Goal: Task Accomplishment & Management: Manage account settings

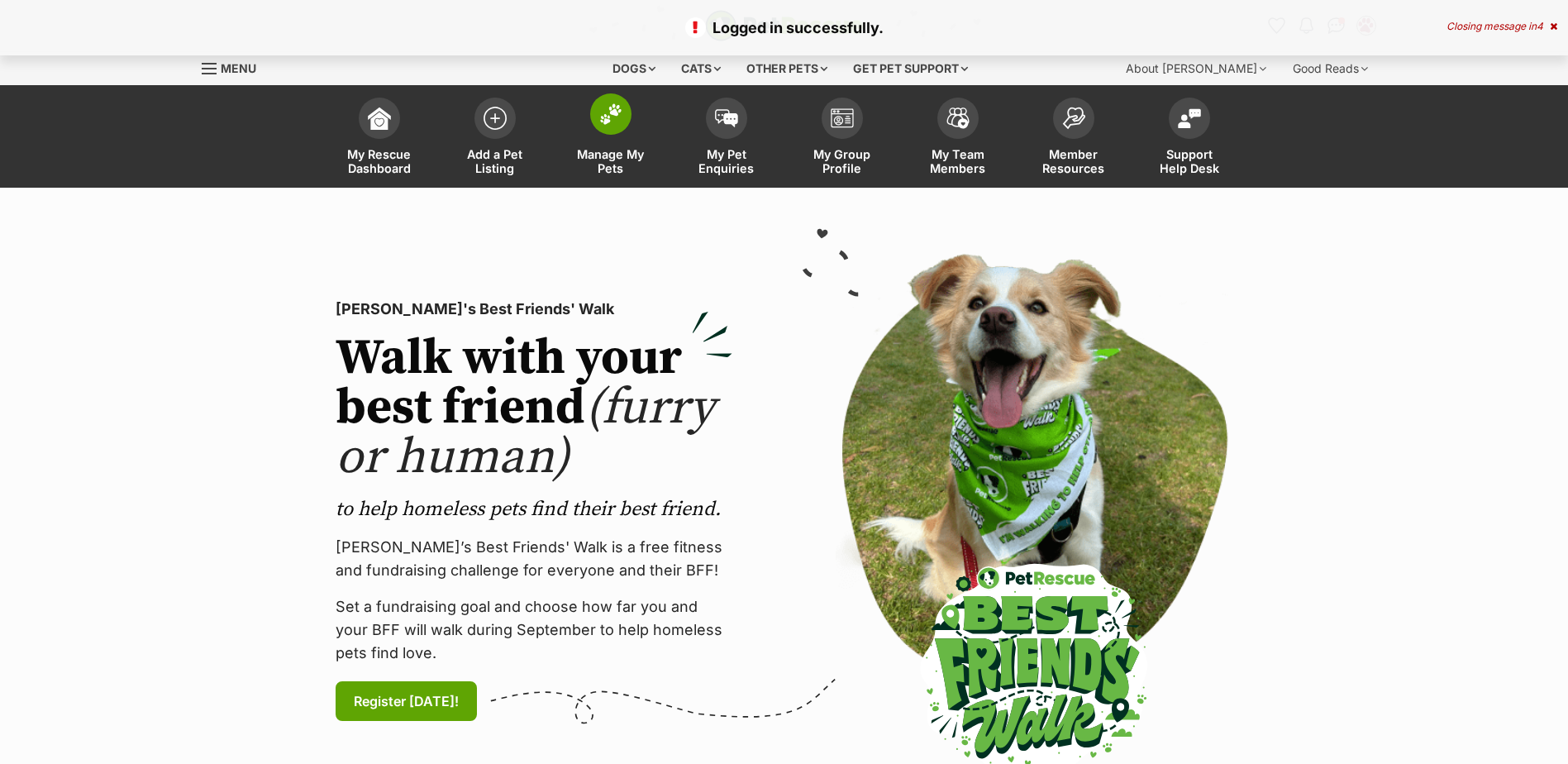
click at [614, 134] on span at bounding box center [611, 114] width 42 height 42
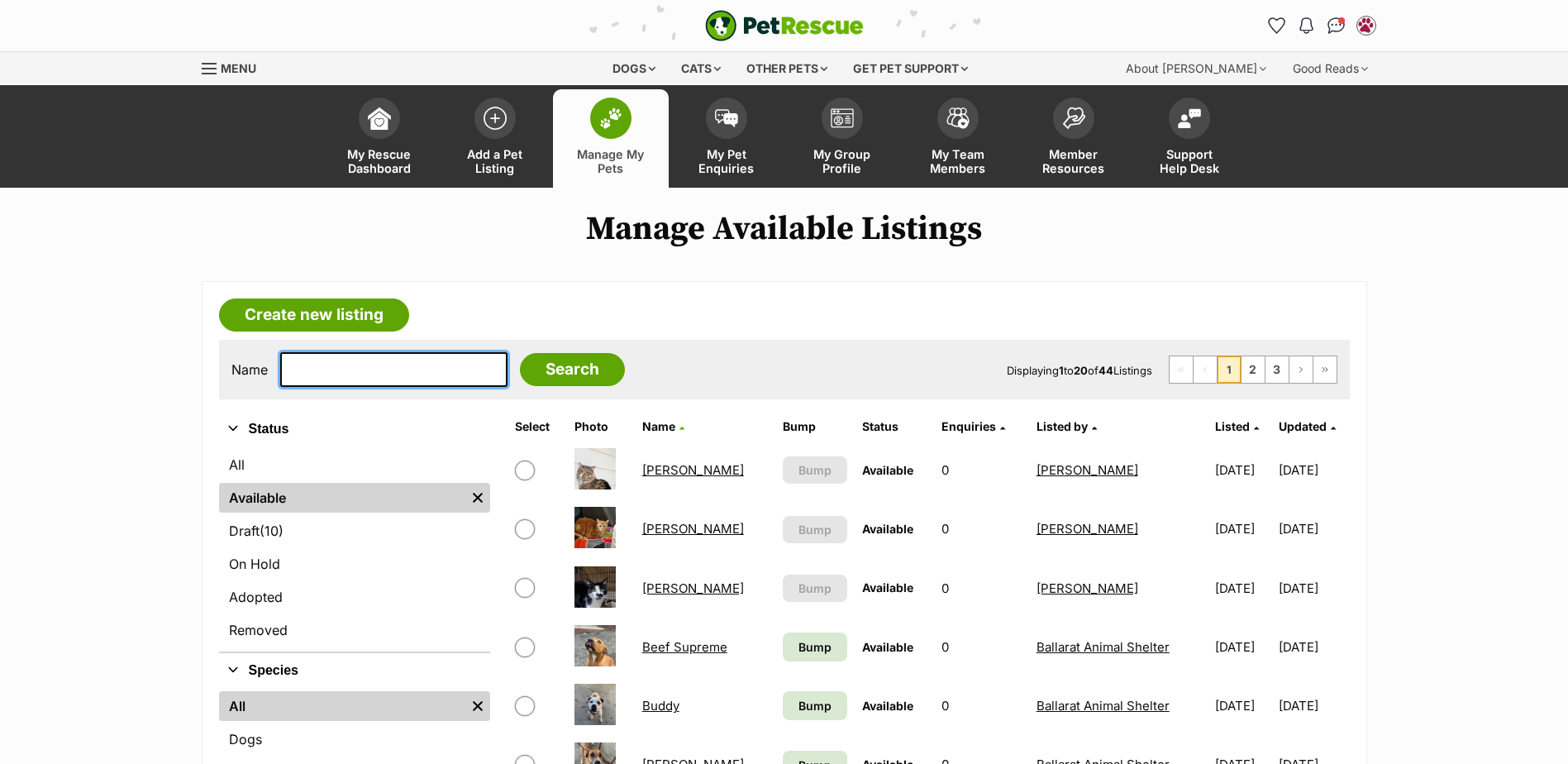
click at [412, 364] on input "text" at bounding box center [394, 369] width 228 height 35
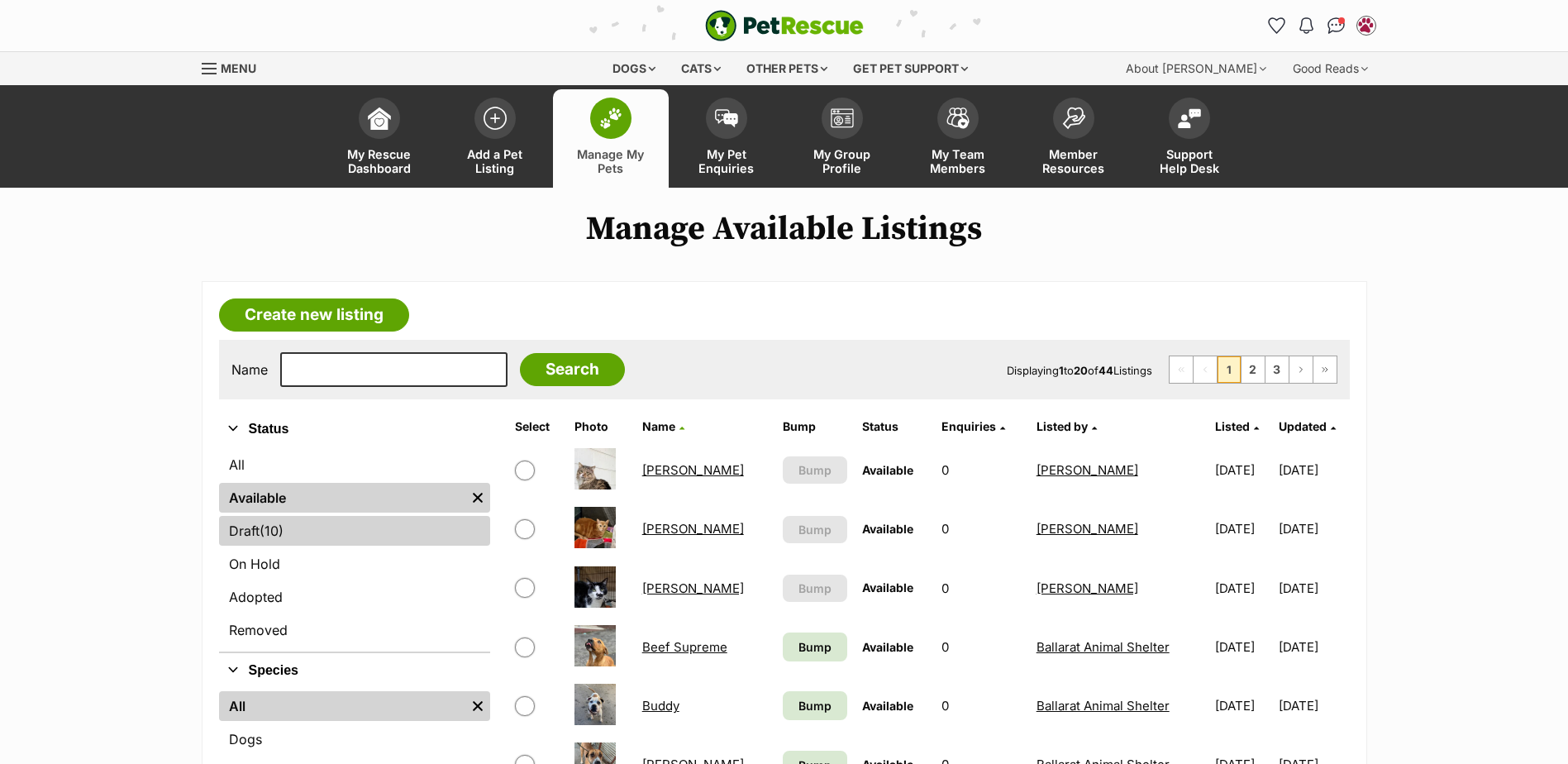
click at [270, 528] on span "(10)" at bounding box center [271, 531] width 24 height 19
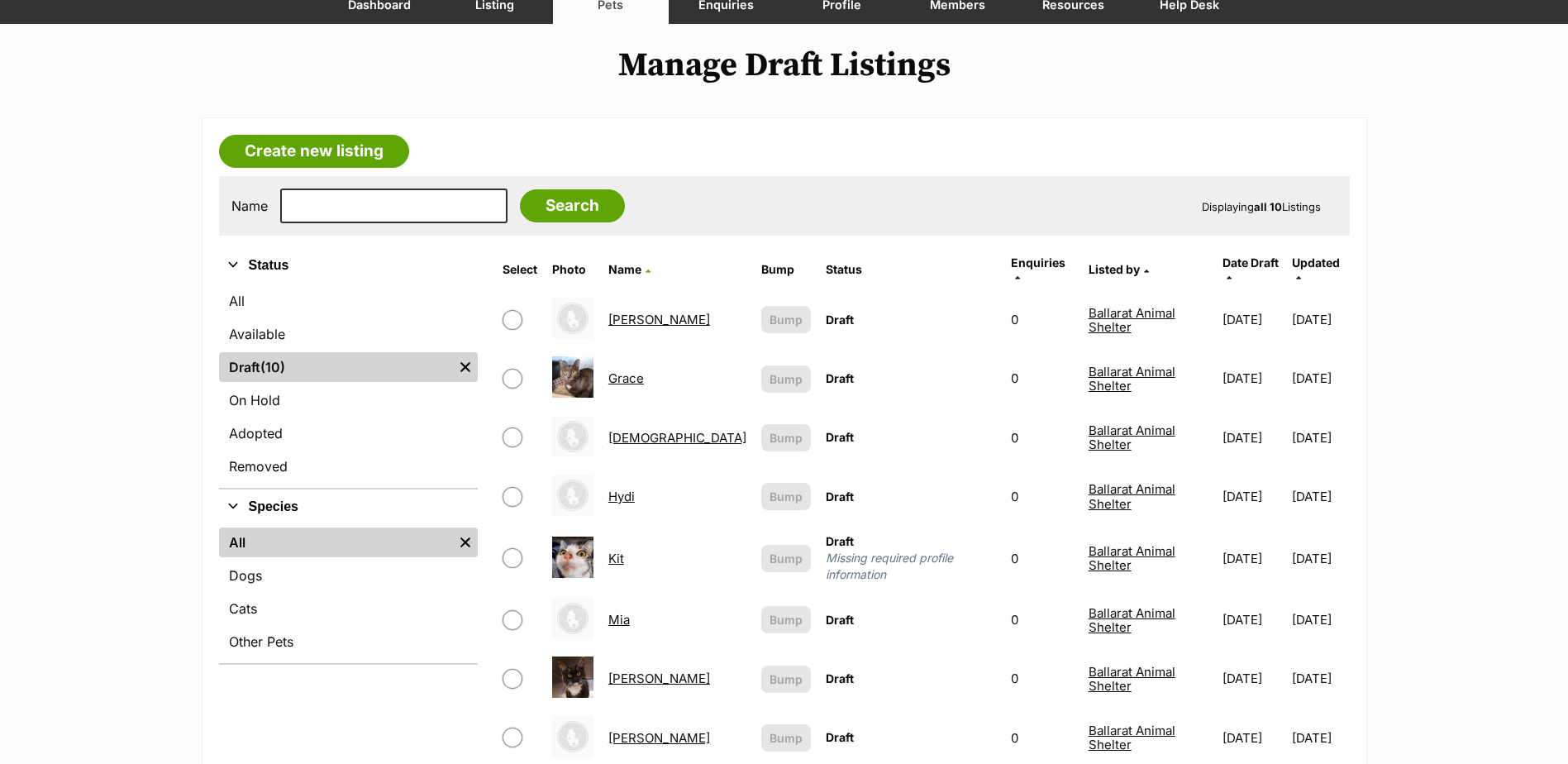
scroll to position [166, 0]
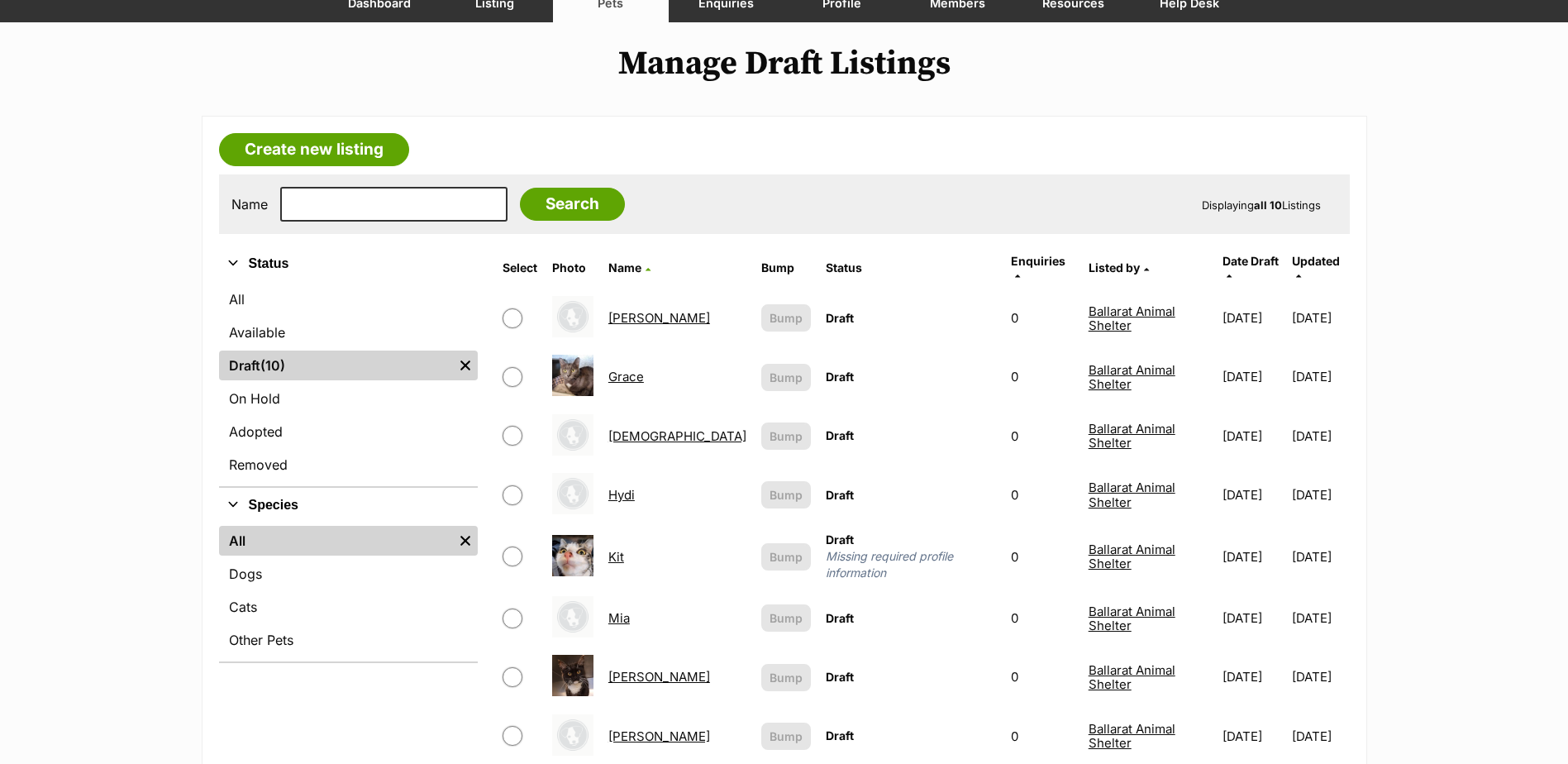
click at [629, 610] on link "Mia" at bounding box center [618, 618] width 21 height 16
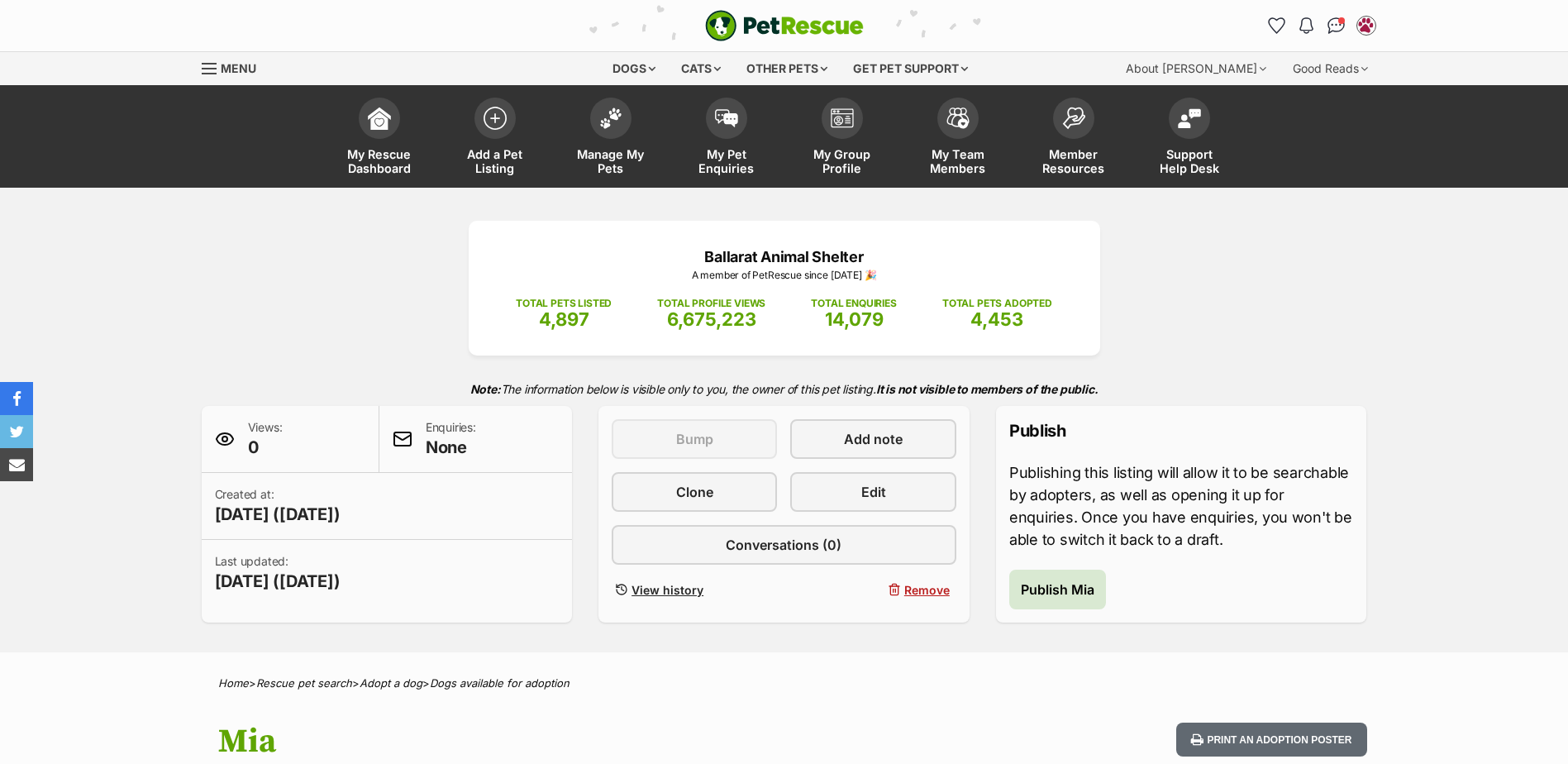
scroll to position [331, 0]
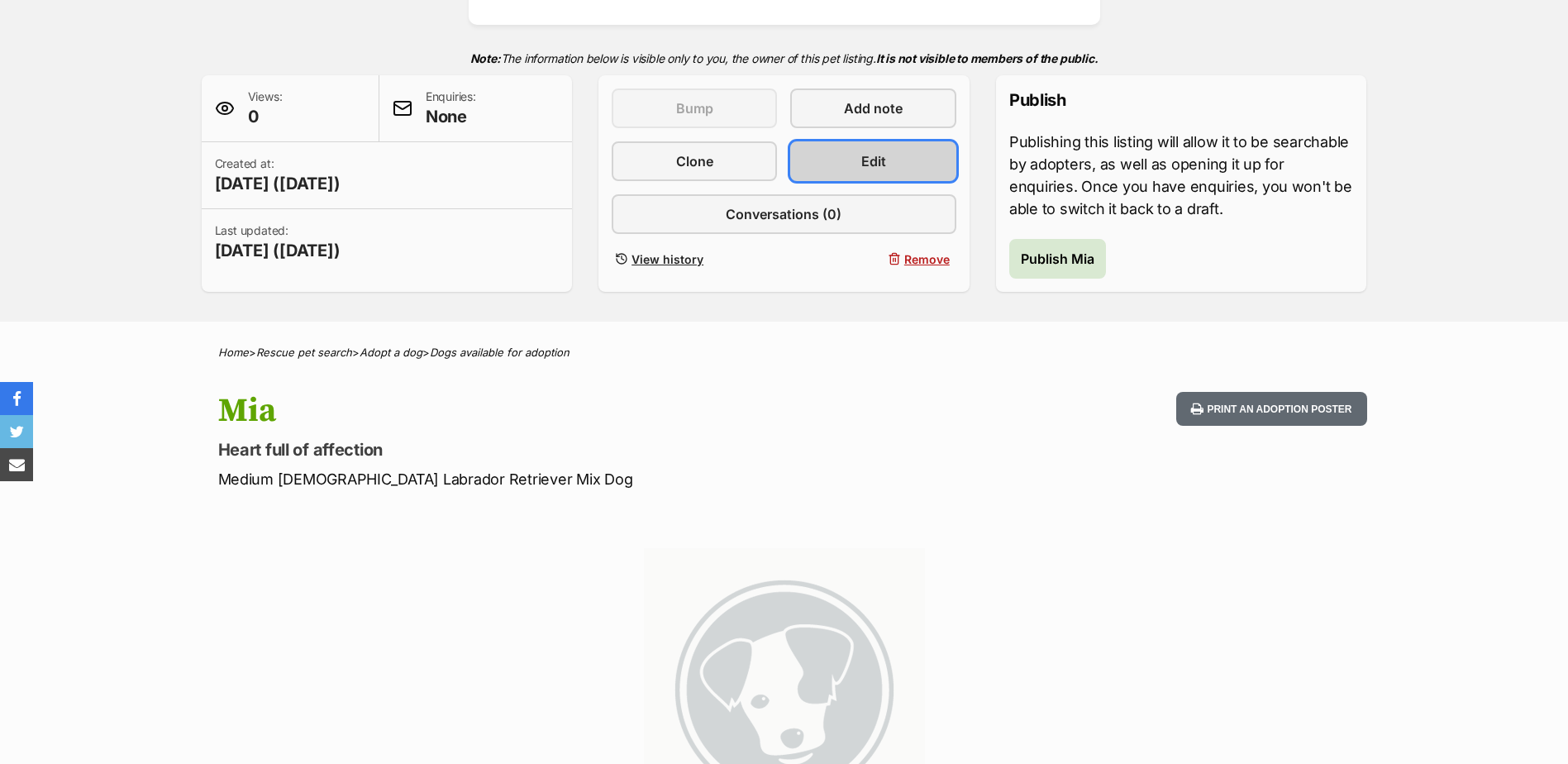
click at [915, 164] on link "Edit" at bounding box center [873, 161] width 166 height 40
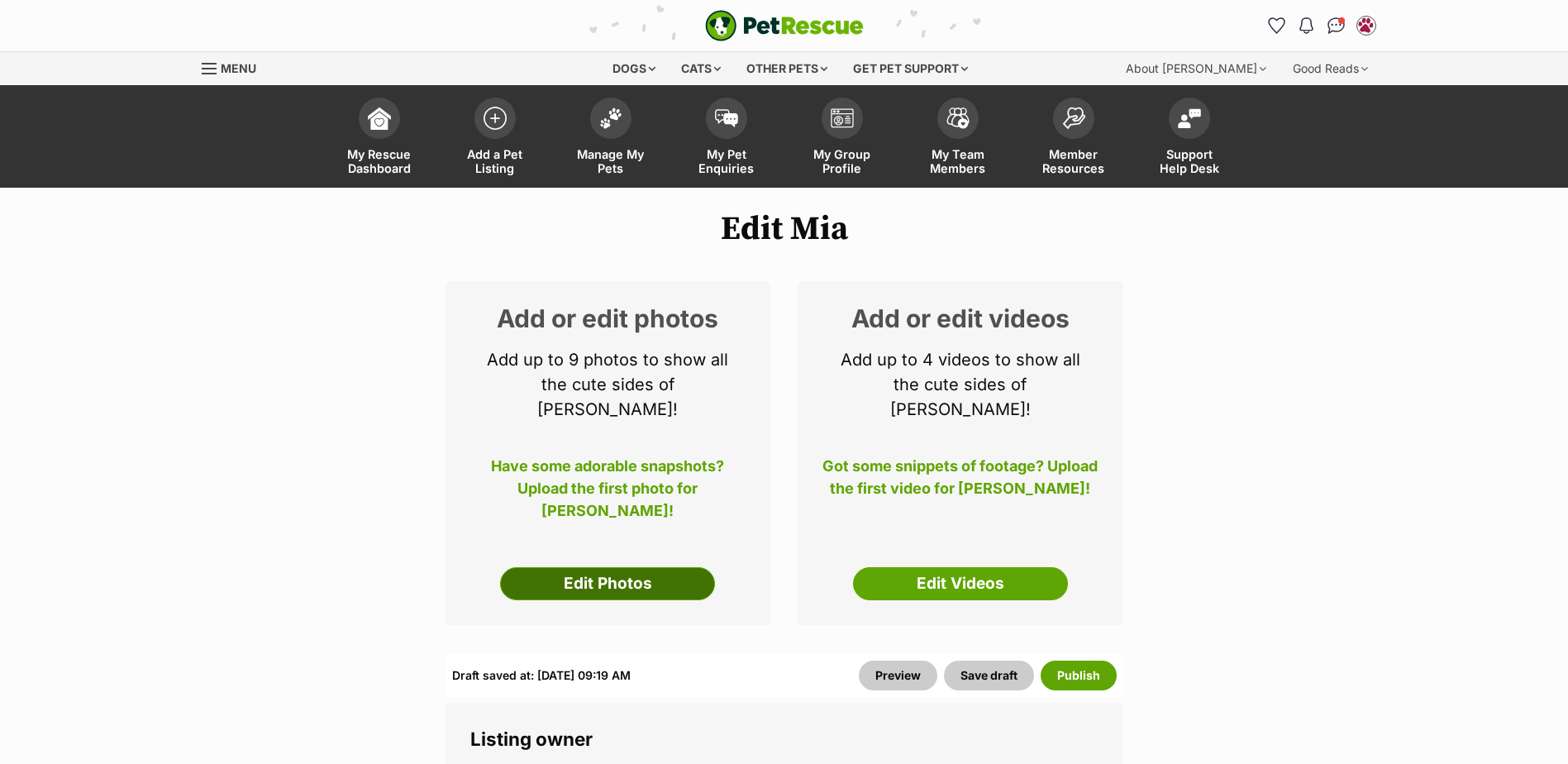
click at [611, 568] on link "Edit Photos" at bounding box center [607, 584] width 215 height 33
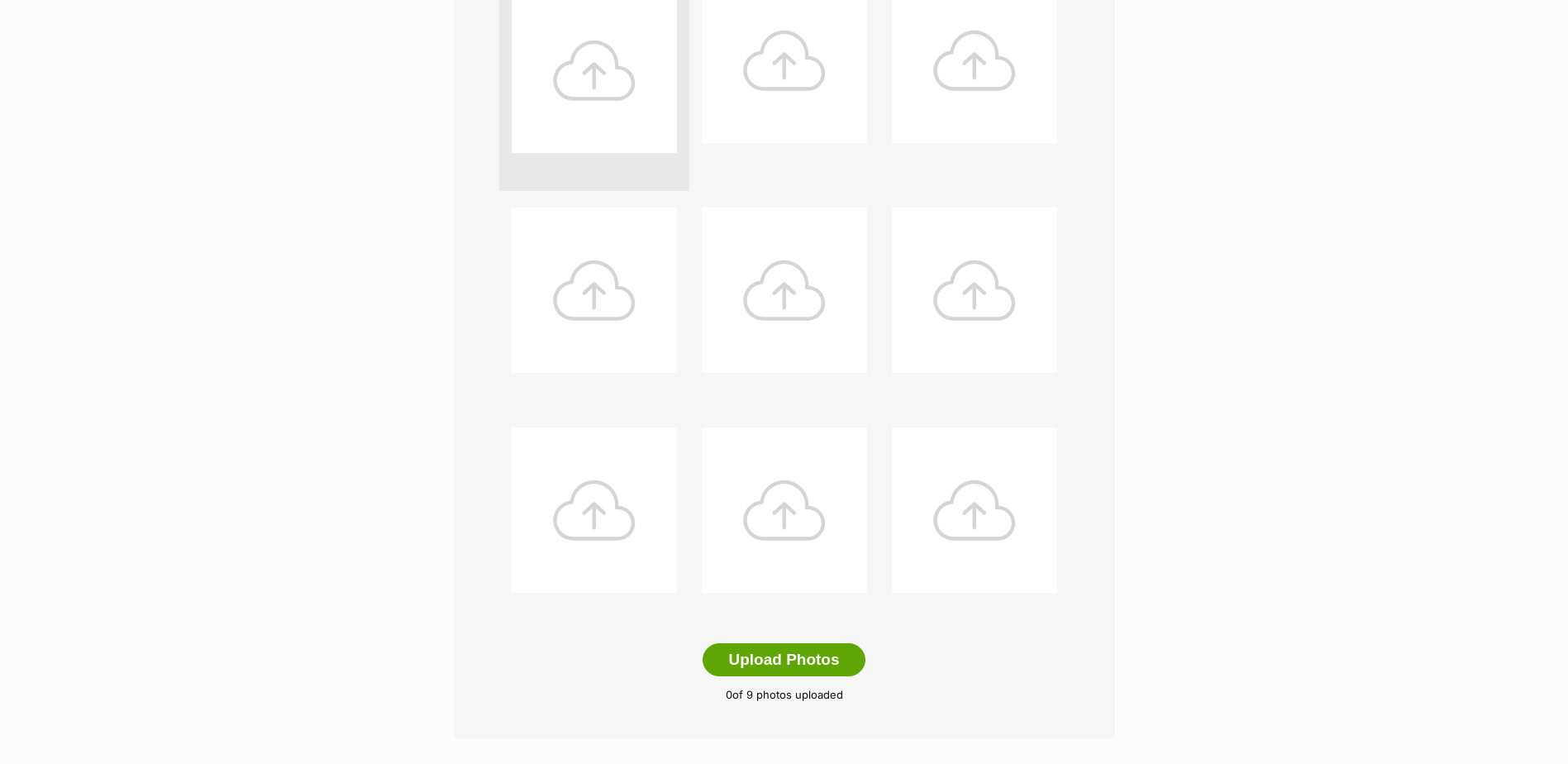
scroll to position [827, 0]
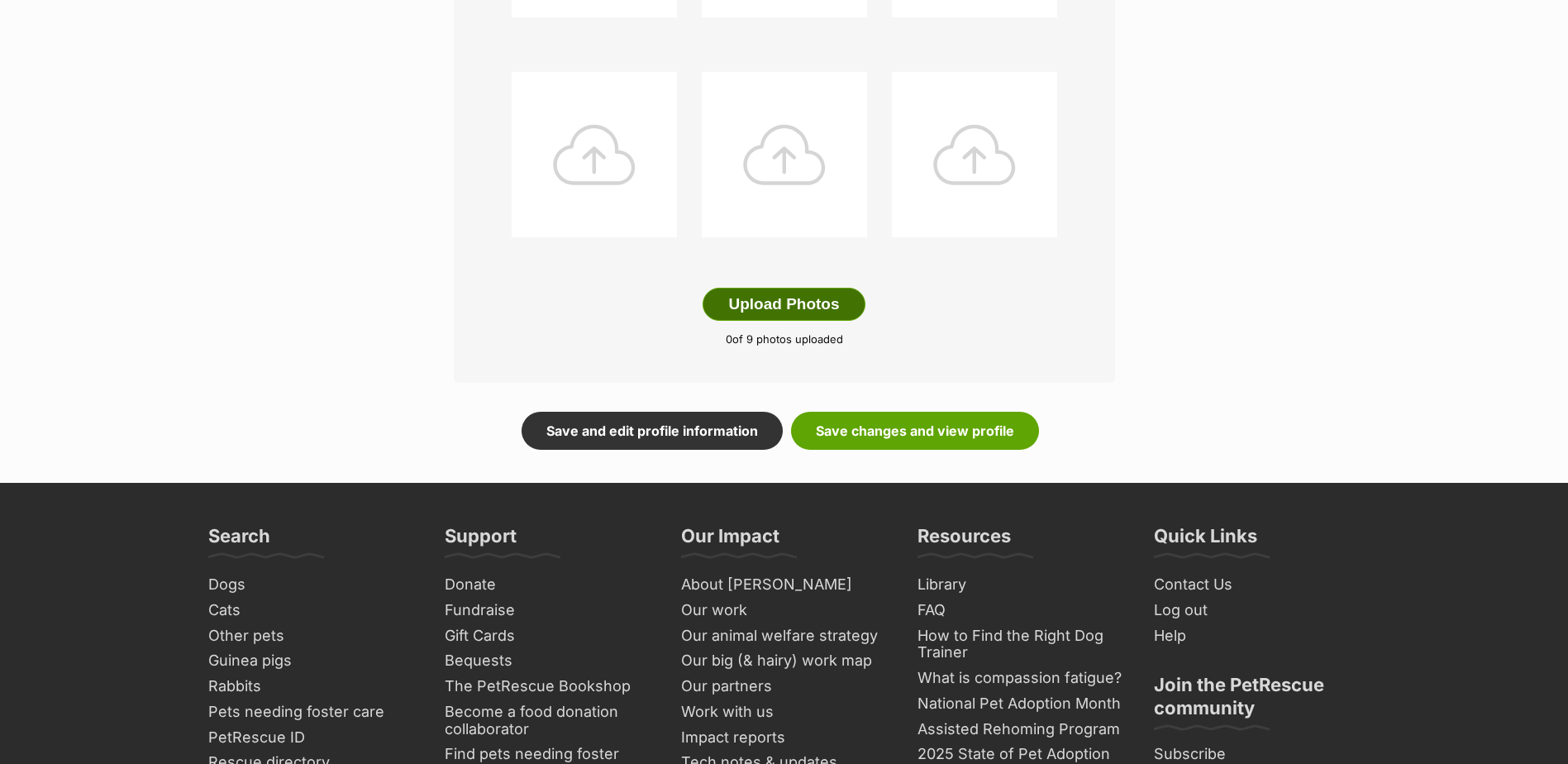
click at [784, 312] on button "Upload Photos" at bounding box center [783, 305] width 162 height 33
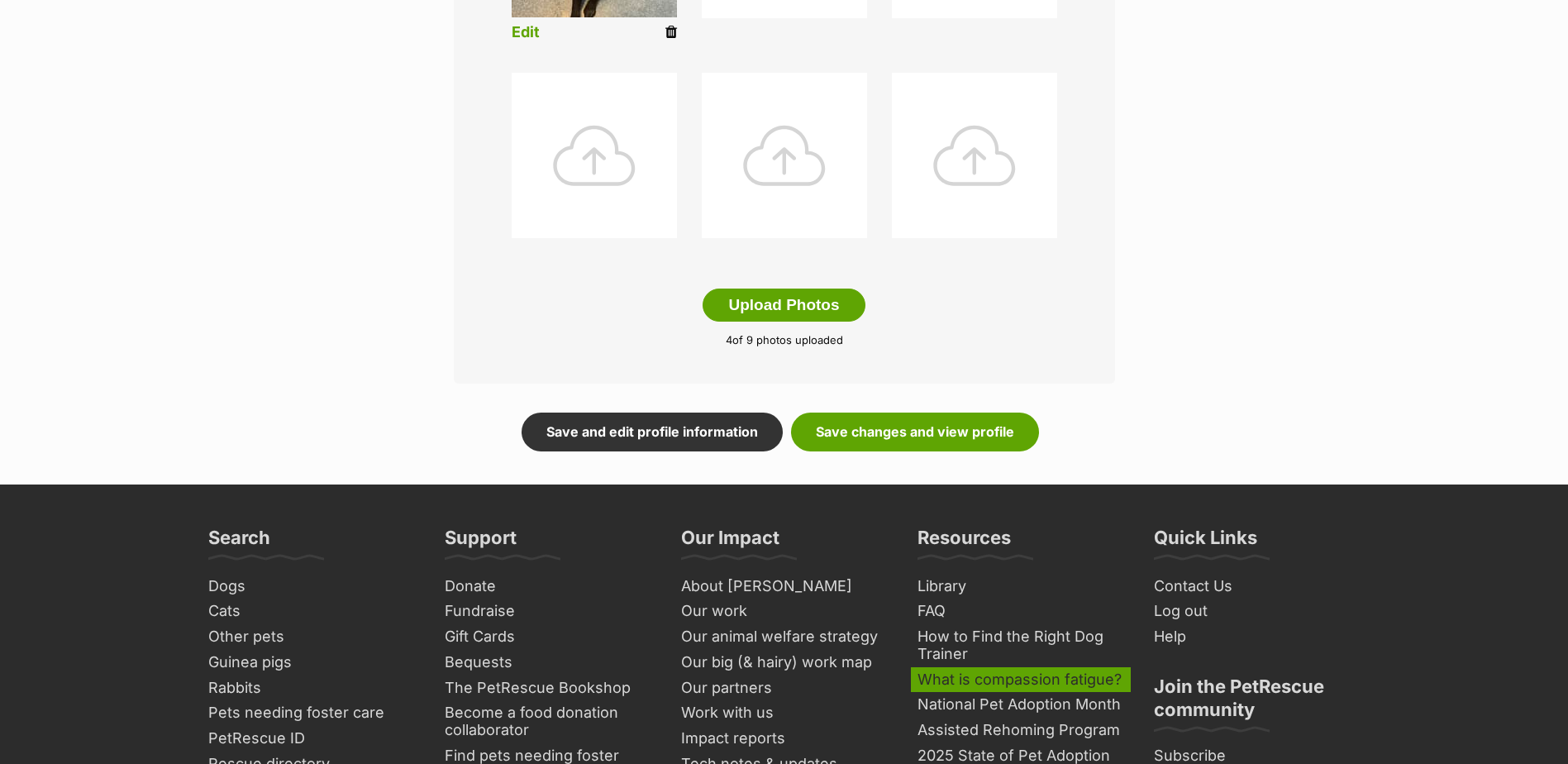
scroll to position [828, 0]
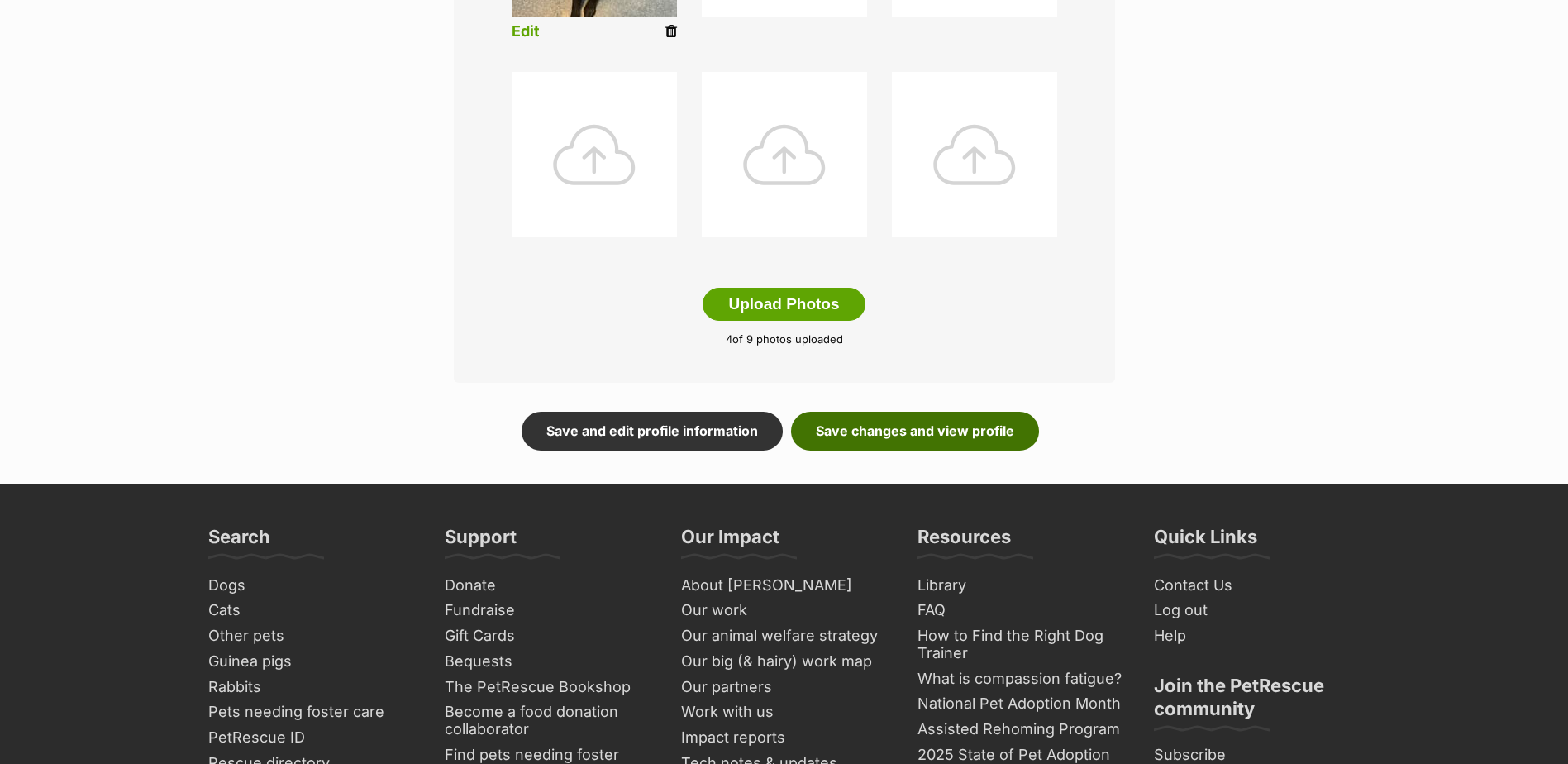
click at [978, 421] on link "Save changes and view profile" at bounding box center [915, 431] width 248 height 38
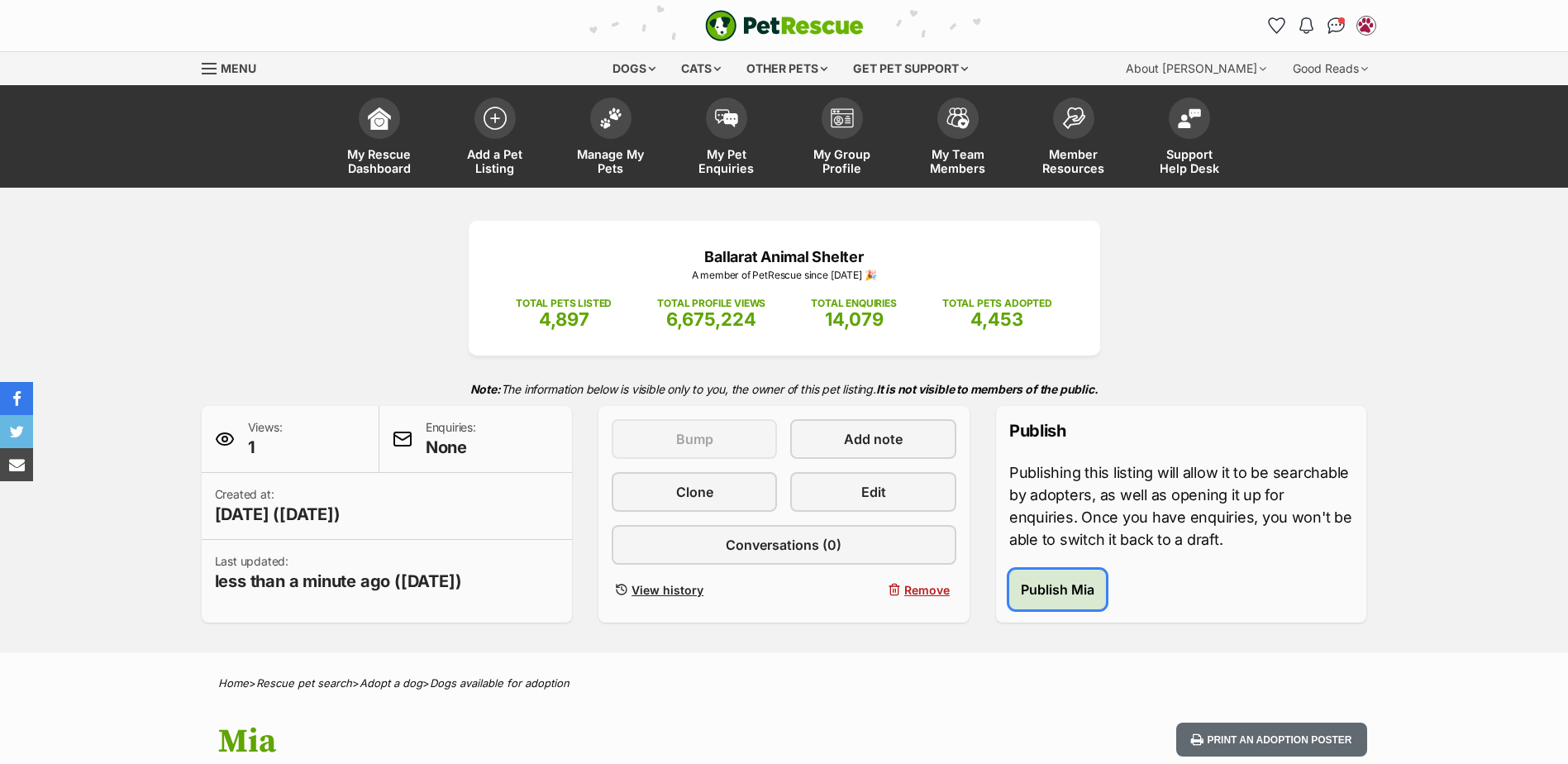
click at [1098, 599] on button "Publish Mia" at bounding box center [1057, 589] width 96 height 40
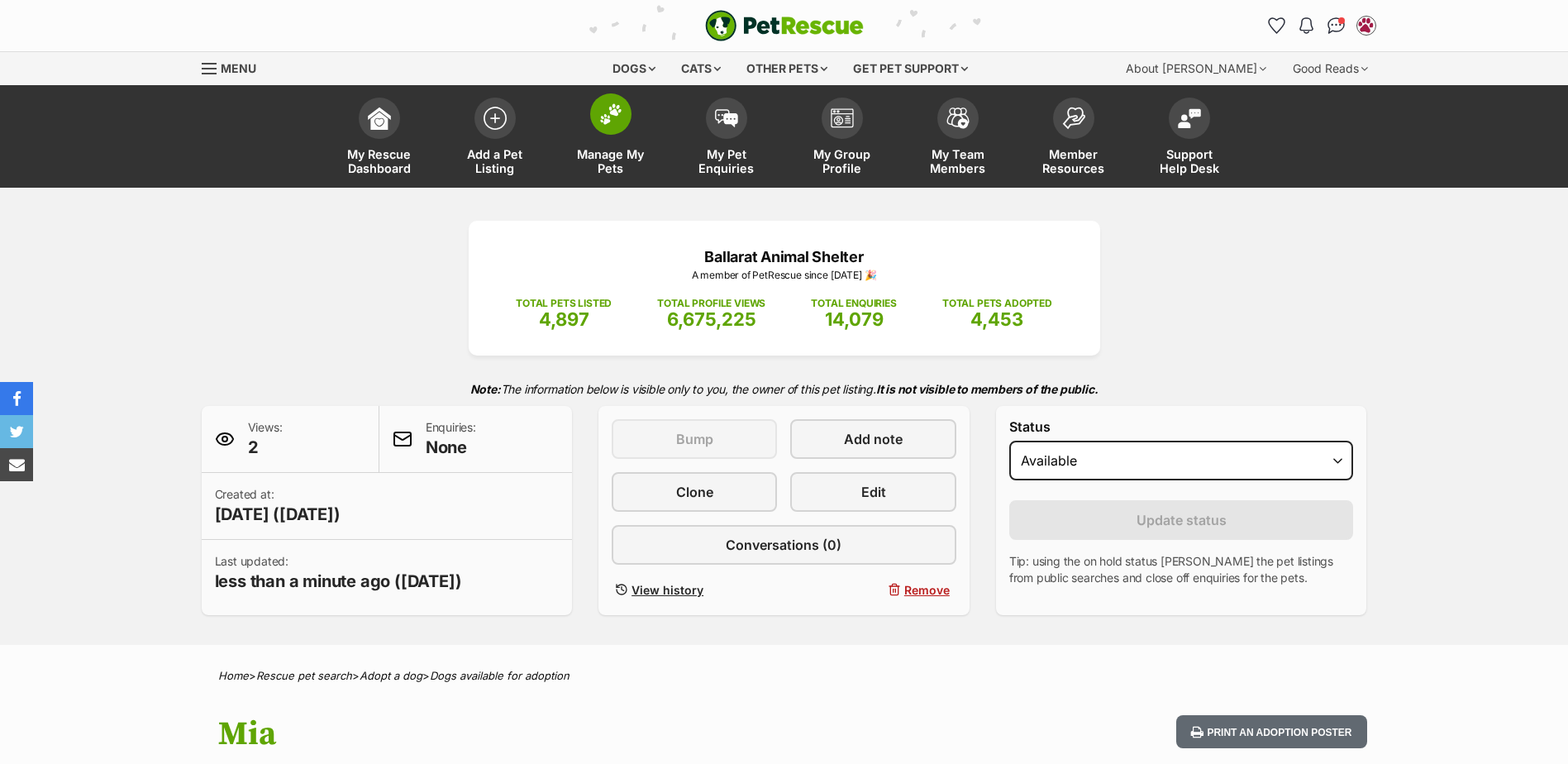
drag, startPoint x: 628, startPoint y: 148, endPoint x: 625, endPoint y: 157, distance: 9.5
click at [628, 148] on span "Manage My Pets" at bounding box center [611, 161] width 74 height 28
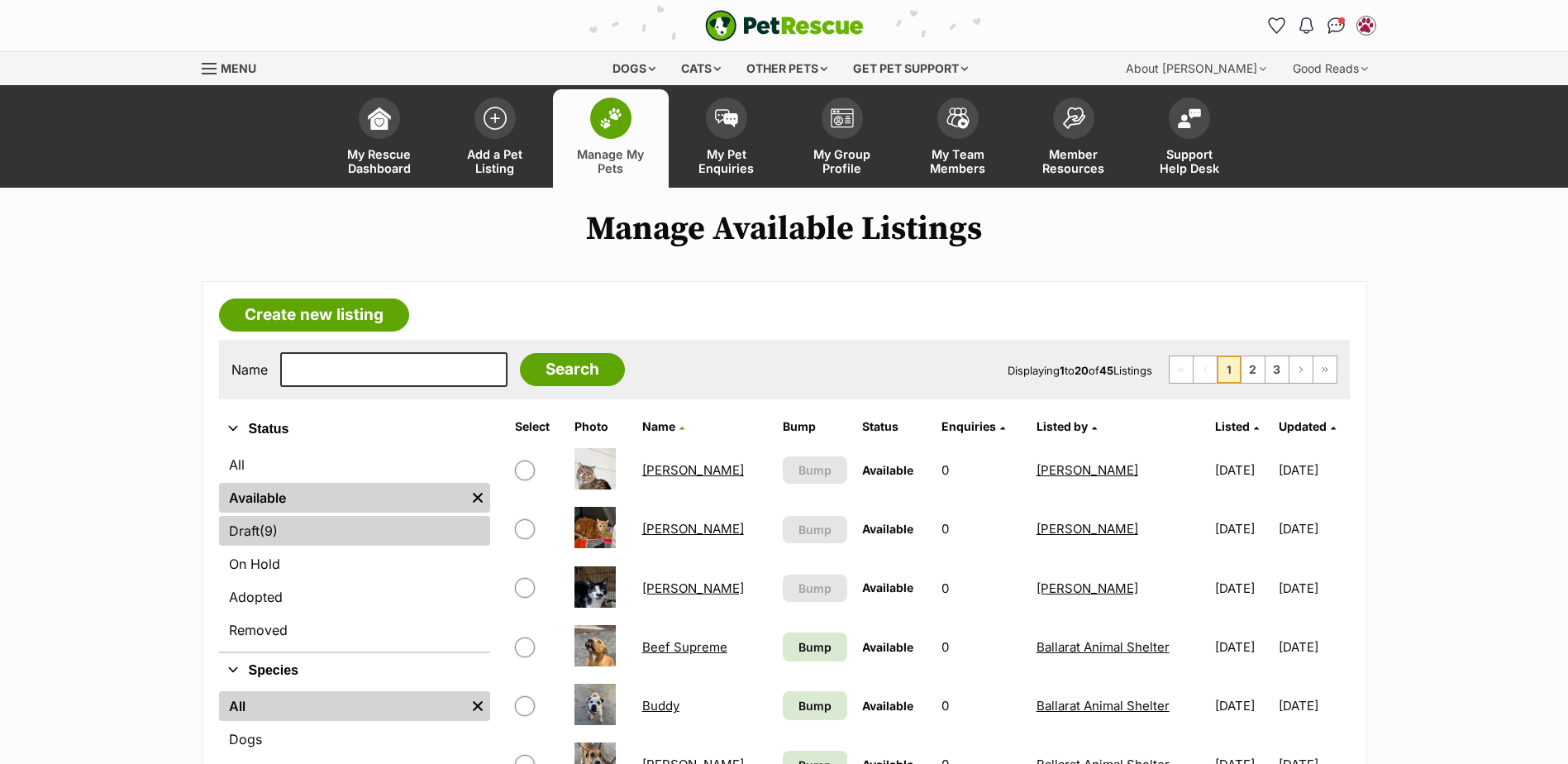
click at [269, 529] on span "(9)" at bounding box center [268, 531] width 19 height 19
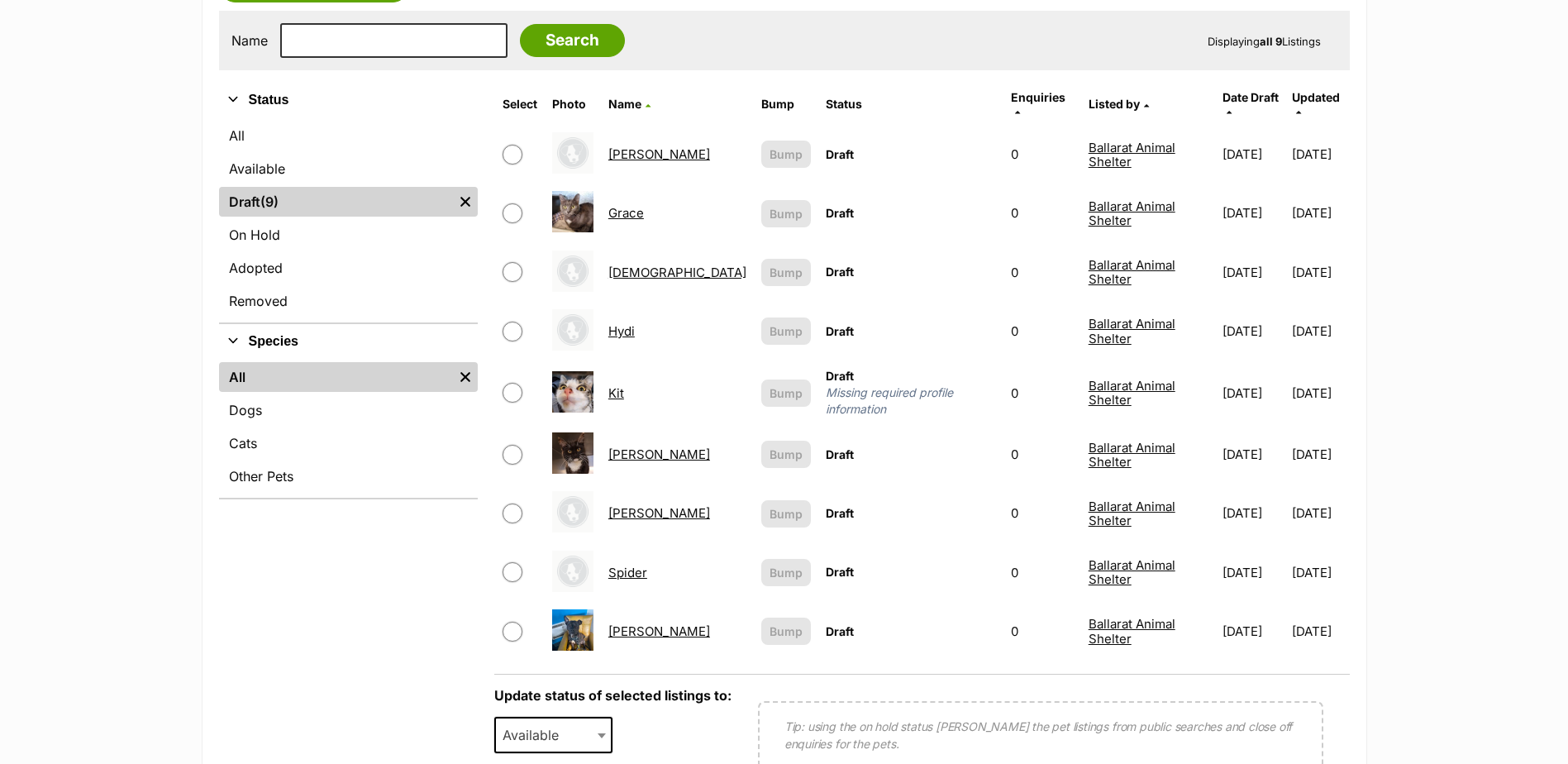
scroll to position [331, 0]
click at [647, 504] on link "[PERSON_NAME]" at bounding box center [659, 511] width 102 height 16
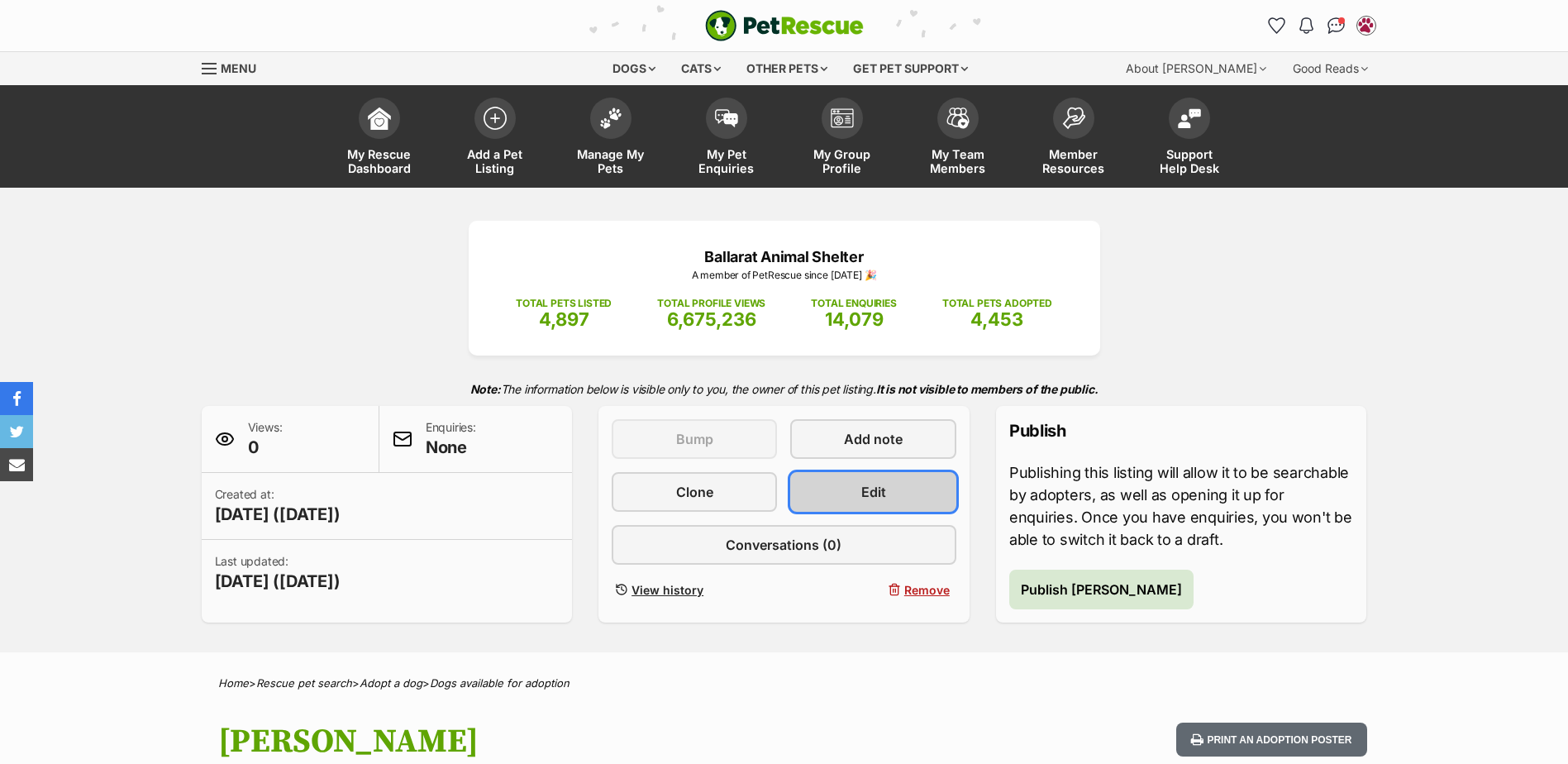
click at [888, 498] on link "Edit" at bounding box center [873, 492] width 166 height 40
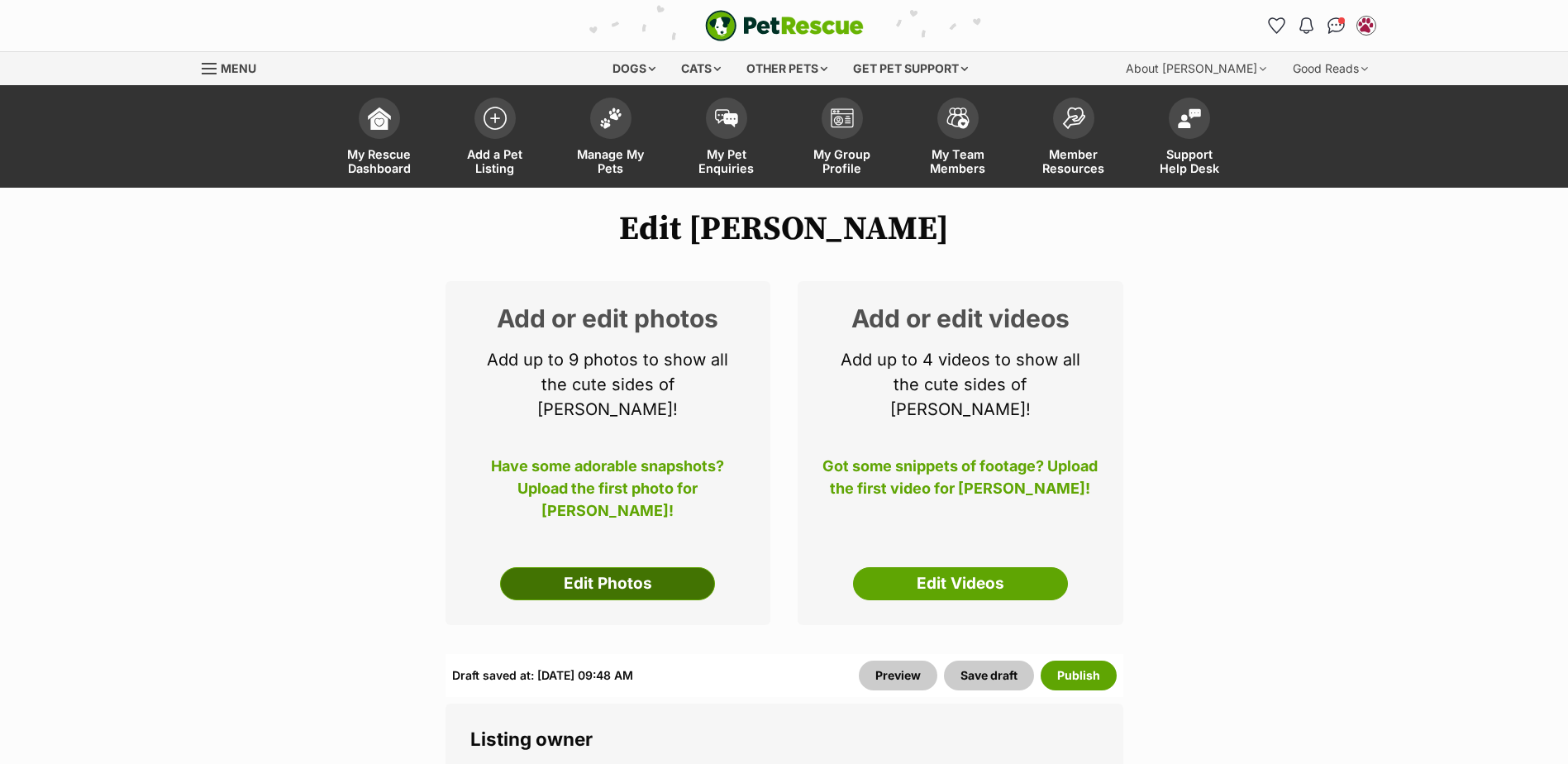
click at [683, 568] on link "Edit Photos" at bounding box center [607, 584] width 215 height 33
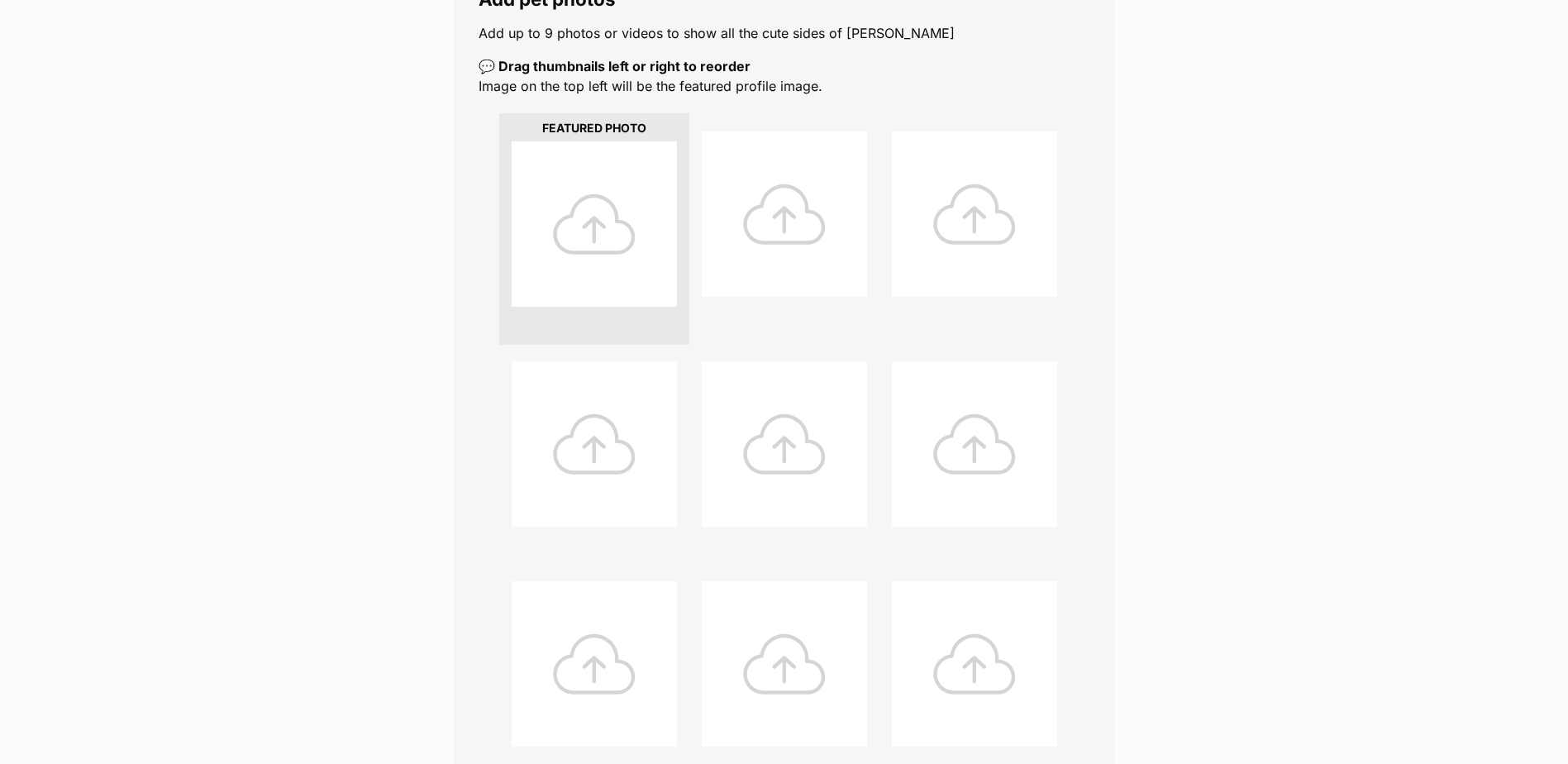
scroll to position [496, 0]
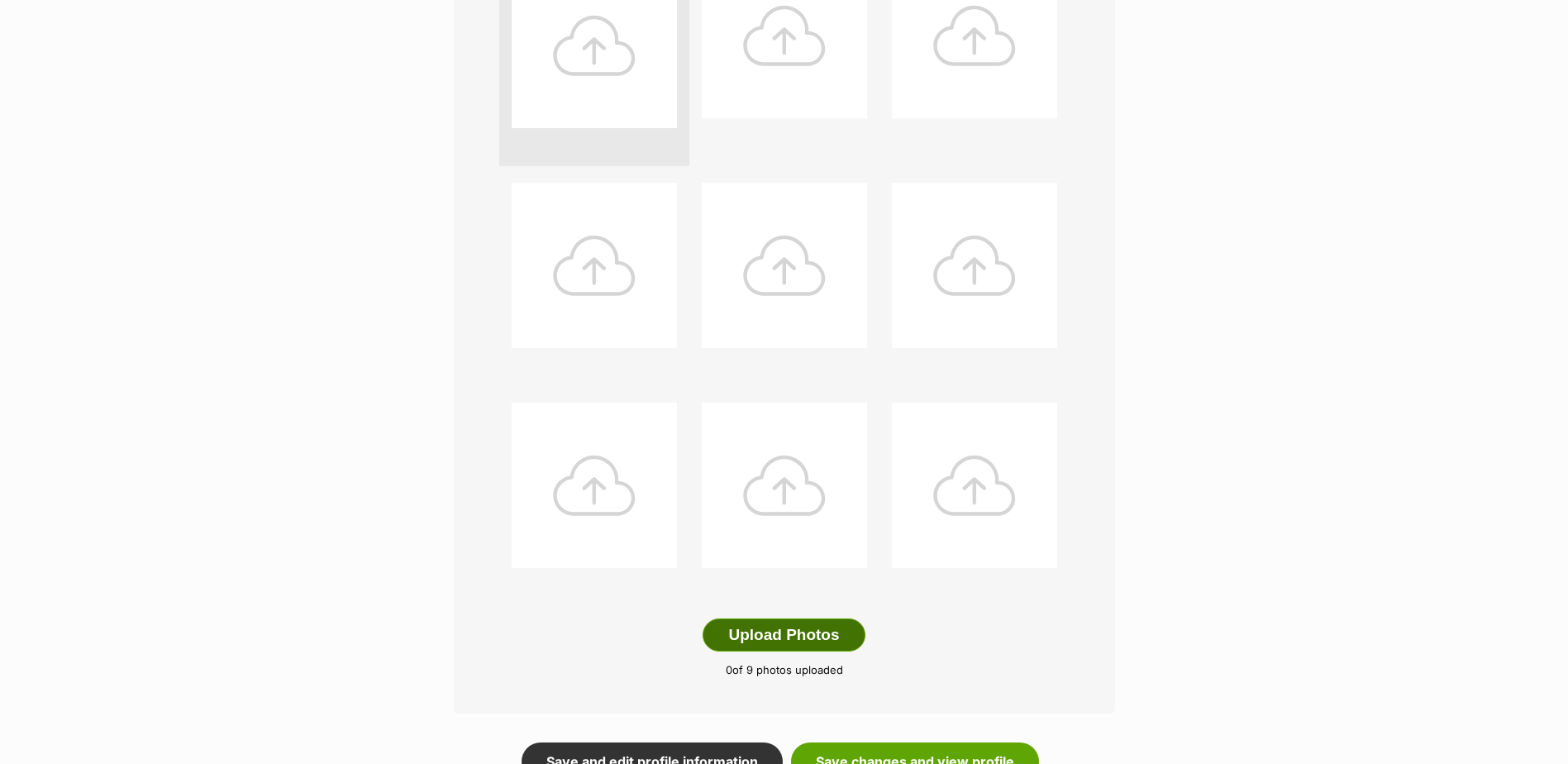
click at [800, 645] on button "Upload Photos" at bounding box center [783, 635] width 162 height 33
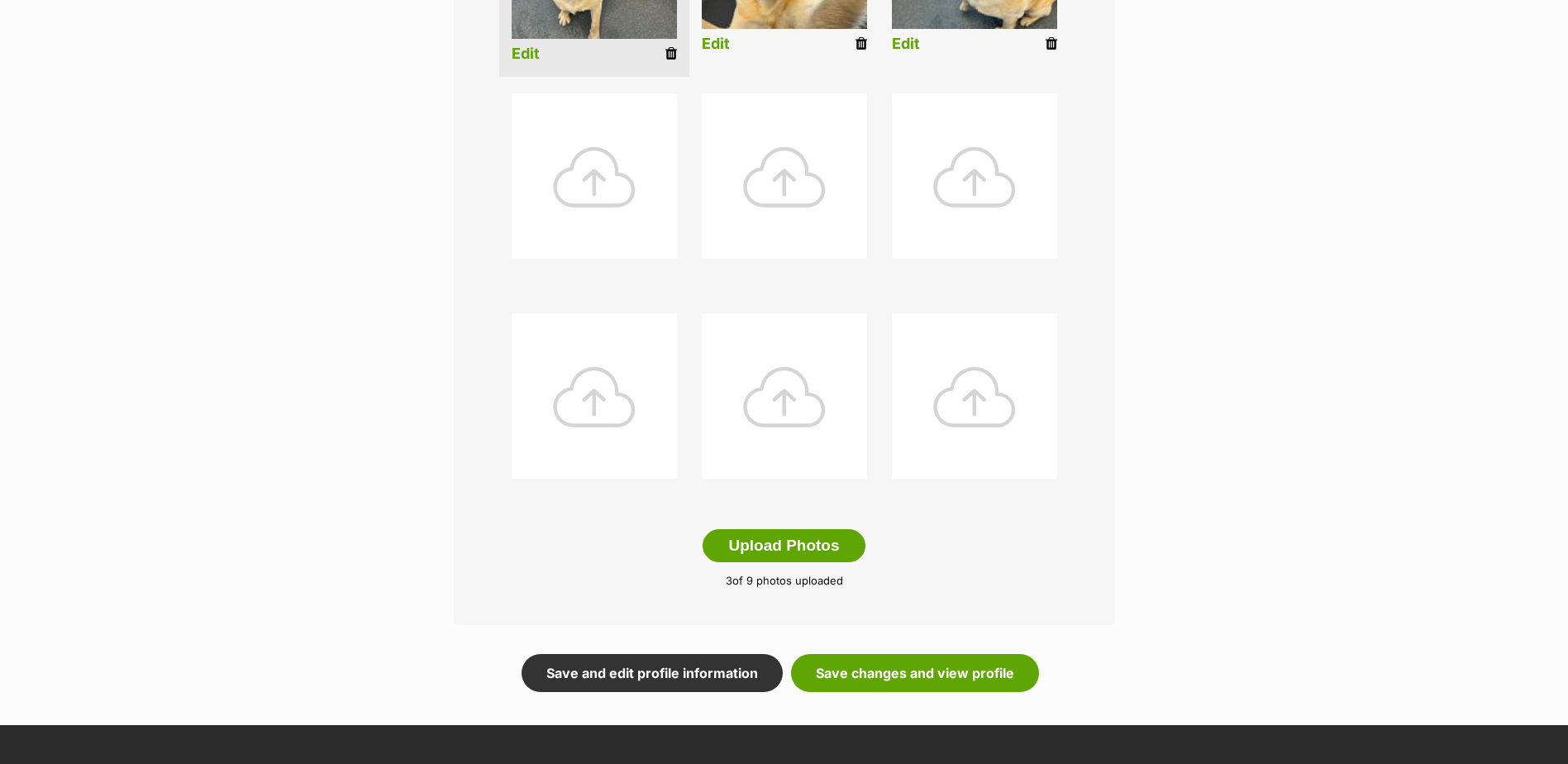
scroll to position [597, 0]
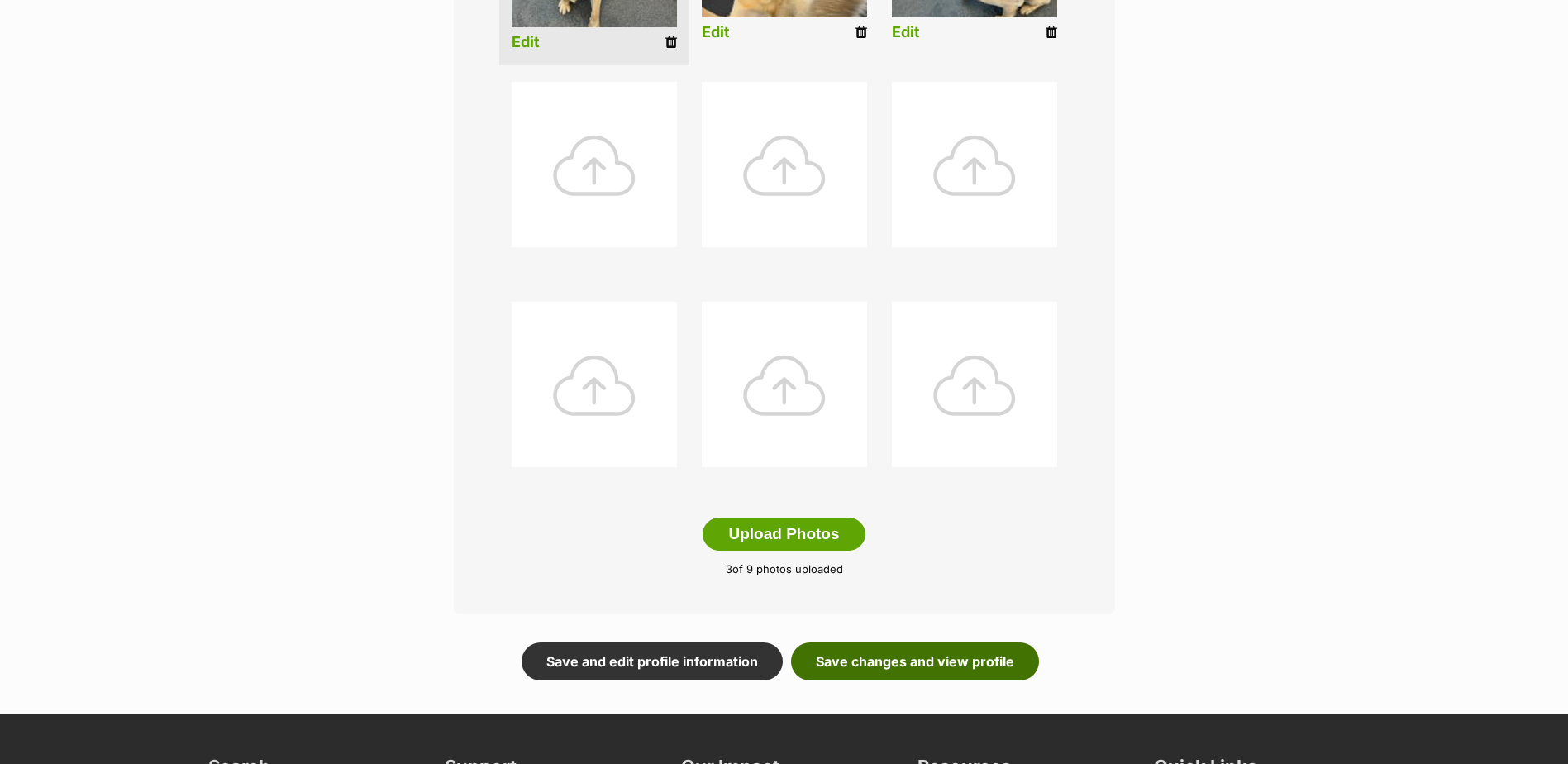
click at [900, 660] on link "Save changes and view profile" at bounding box center [915, 661] width 248 height 38
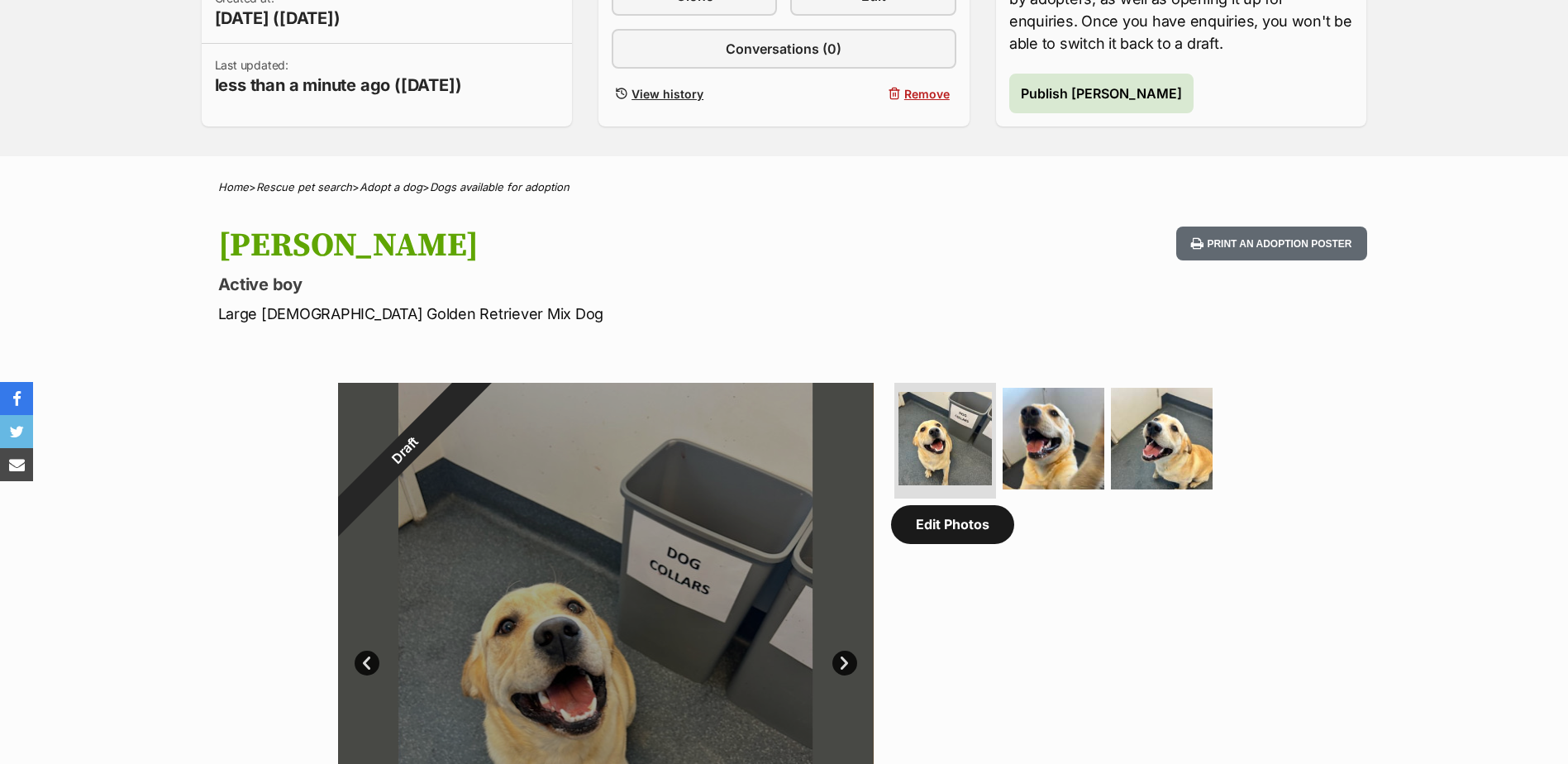
click at [993, 537] on link "Edit Photos" at bounding box center [952, 524] width 123 height 38
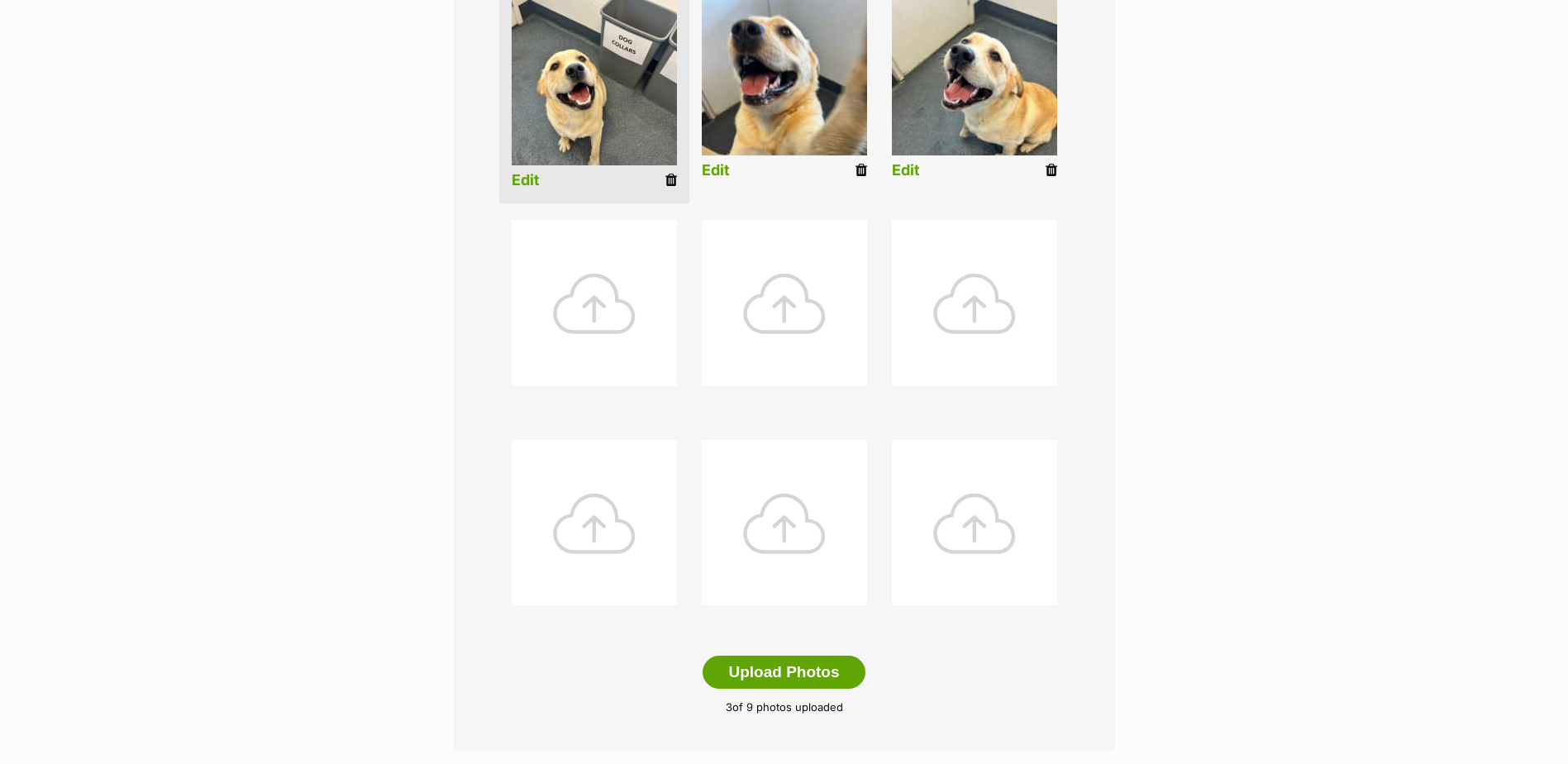
scroll to position [745, 0]
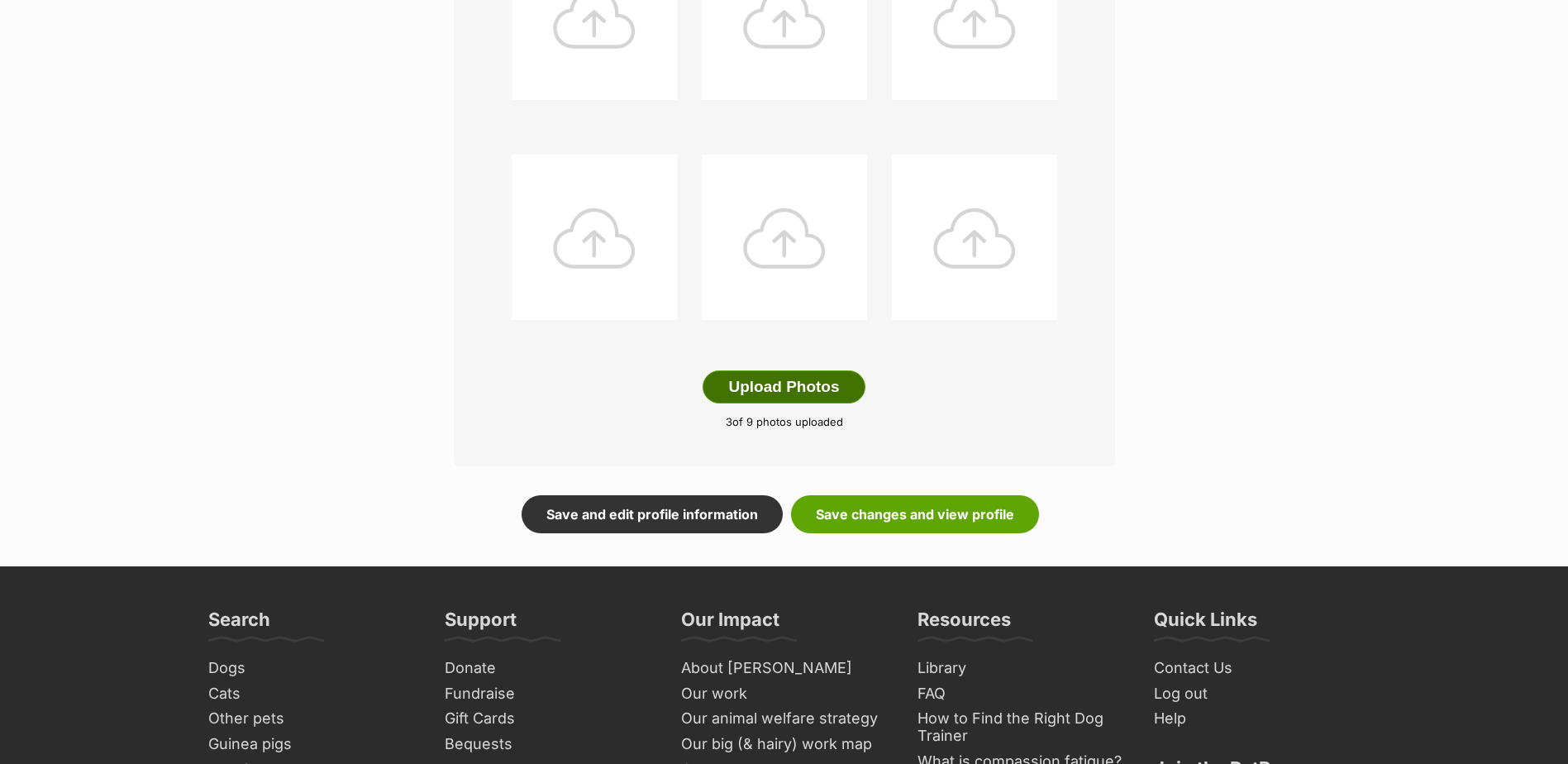
click at [821, 390] on button "Upload Photos" at bounding box center [783, 387] width 162 height 33
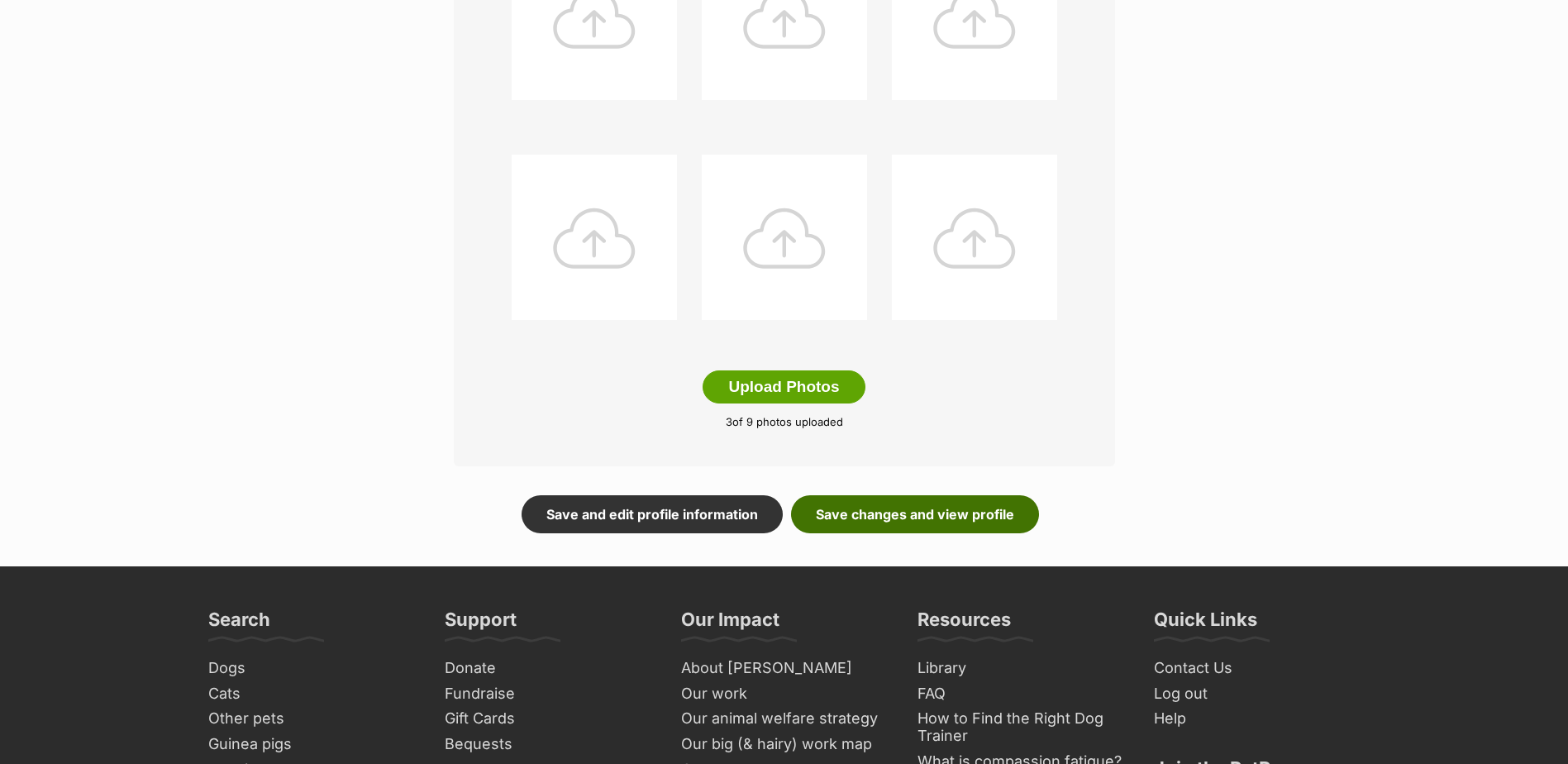
click at [890, 507] on link "Save changes and view profile" at bounding box center [915, 514] width 248 height 38
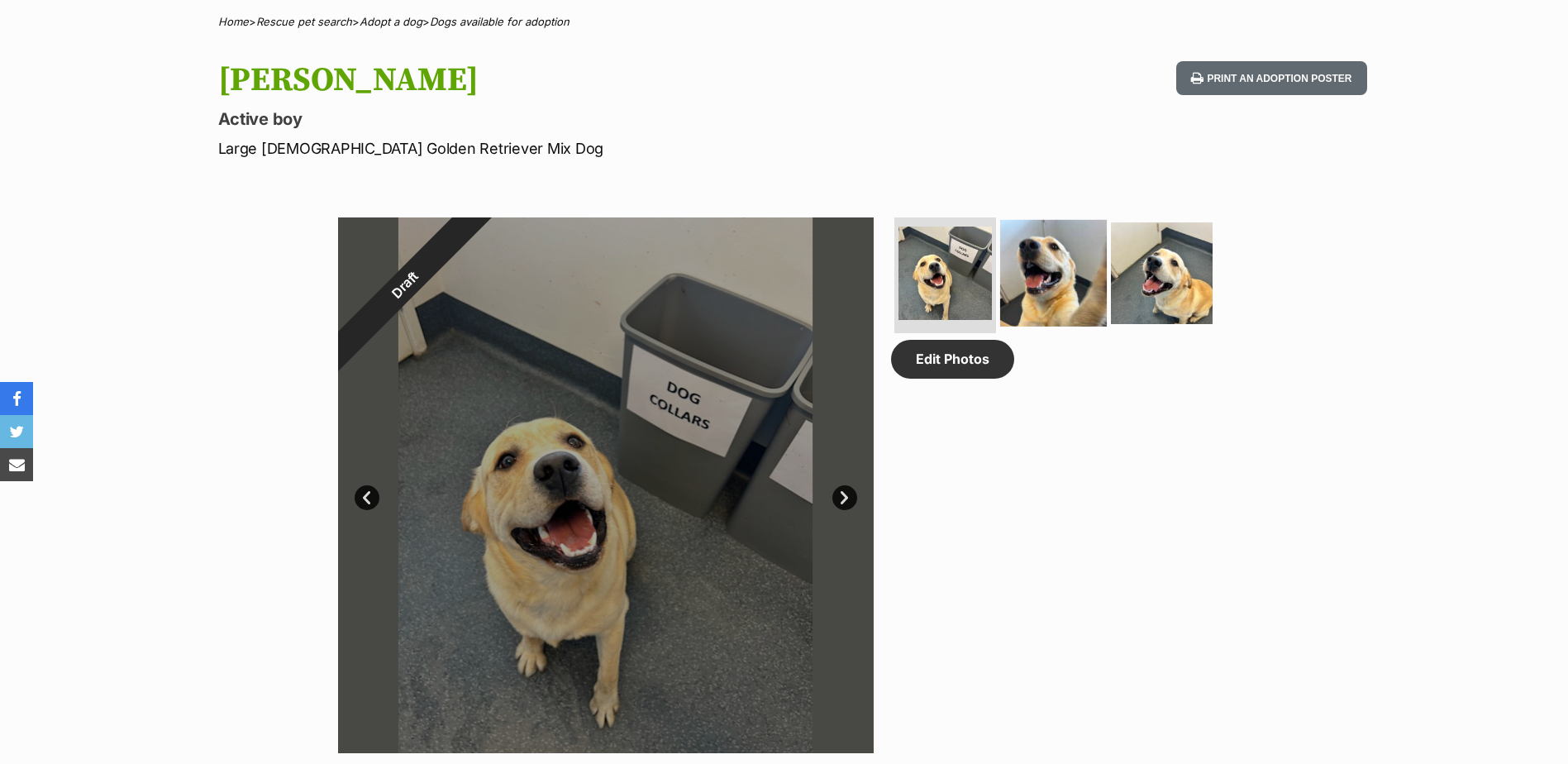
click at [1009, 251] on img at bounding box center [1053, 273] width 106 height 106
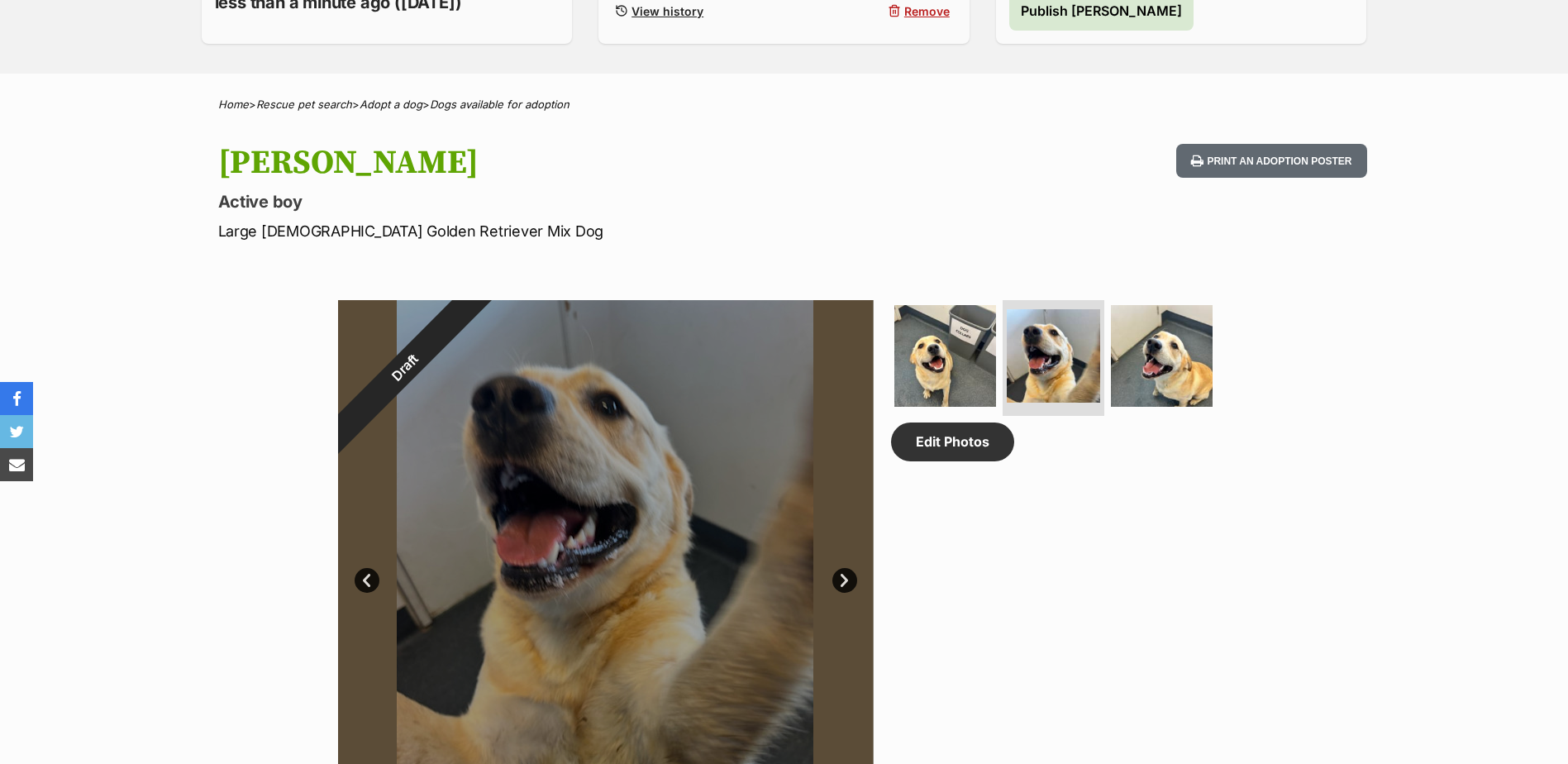
scroll to position [166, 0]
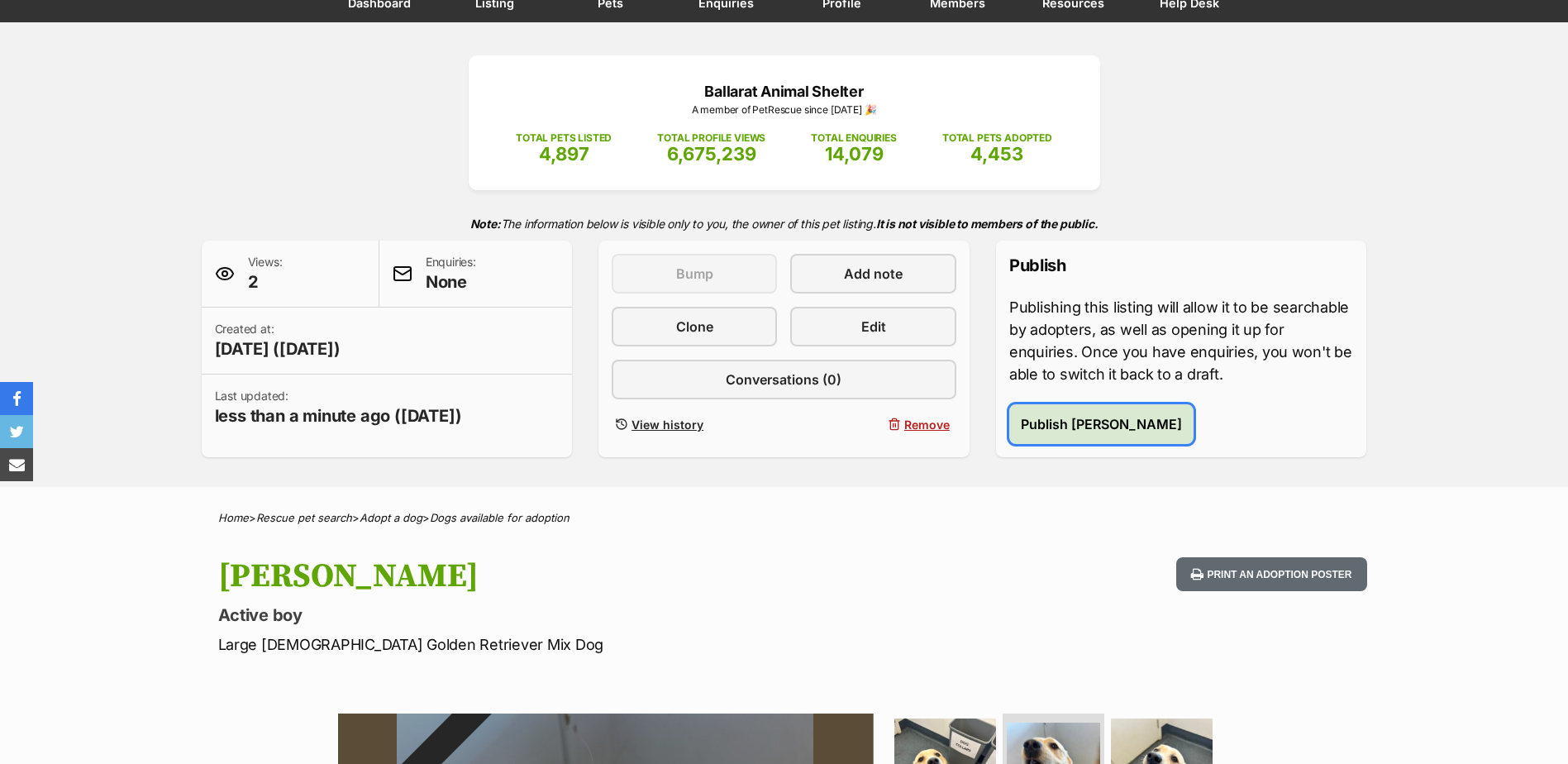
click at [1051, 440] on button "Publish Ralph" at bounding box center [1101, 424] width 184 height 40
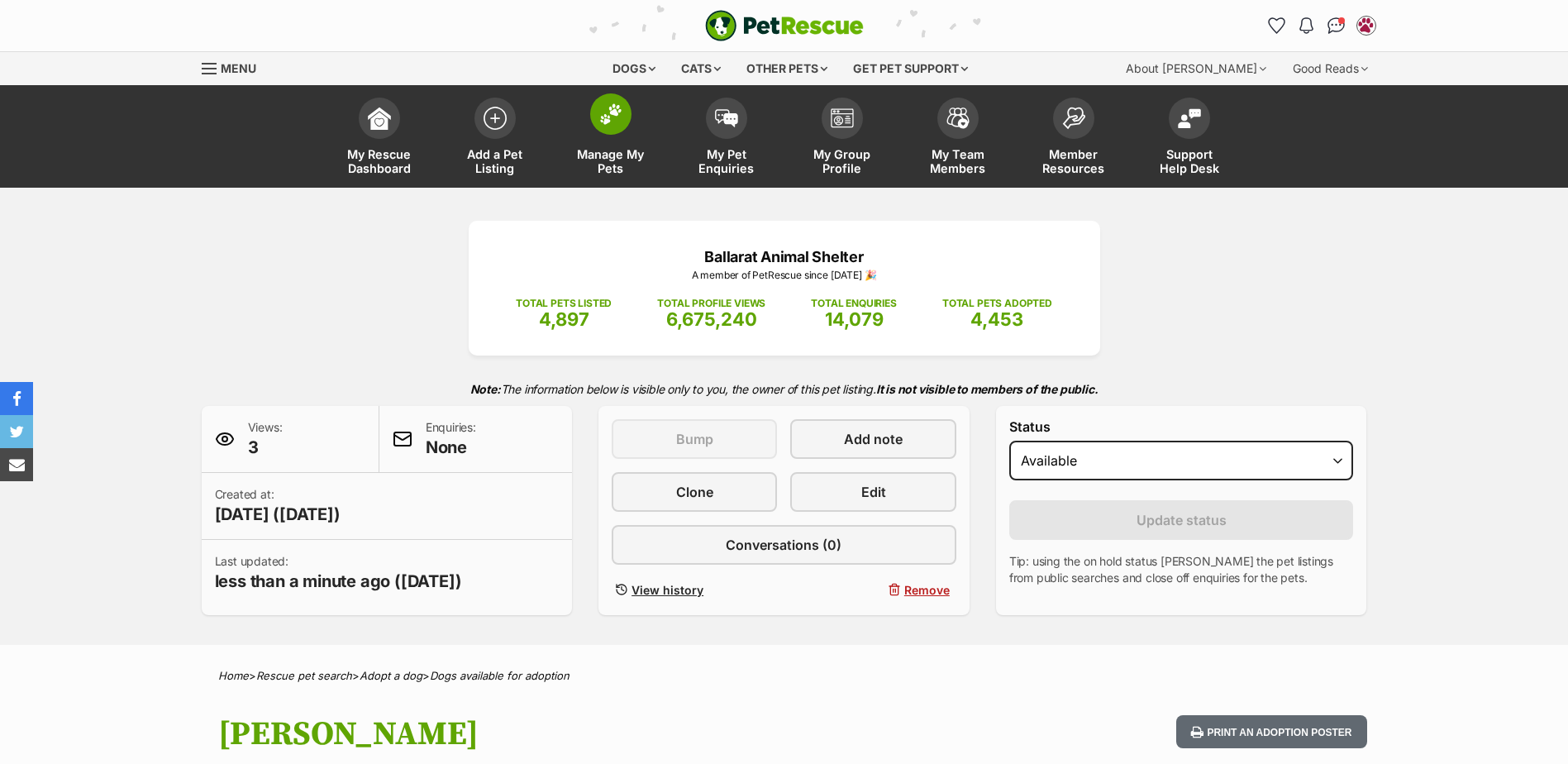
click at [632, 143] on link "Manage My Pets" at bounding box center [610, 138] width 116 height 98
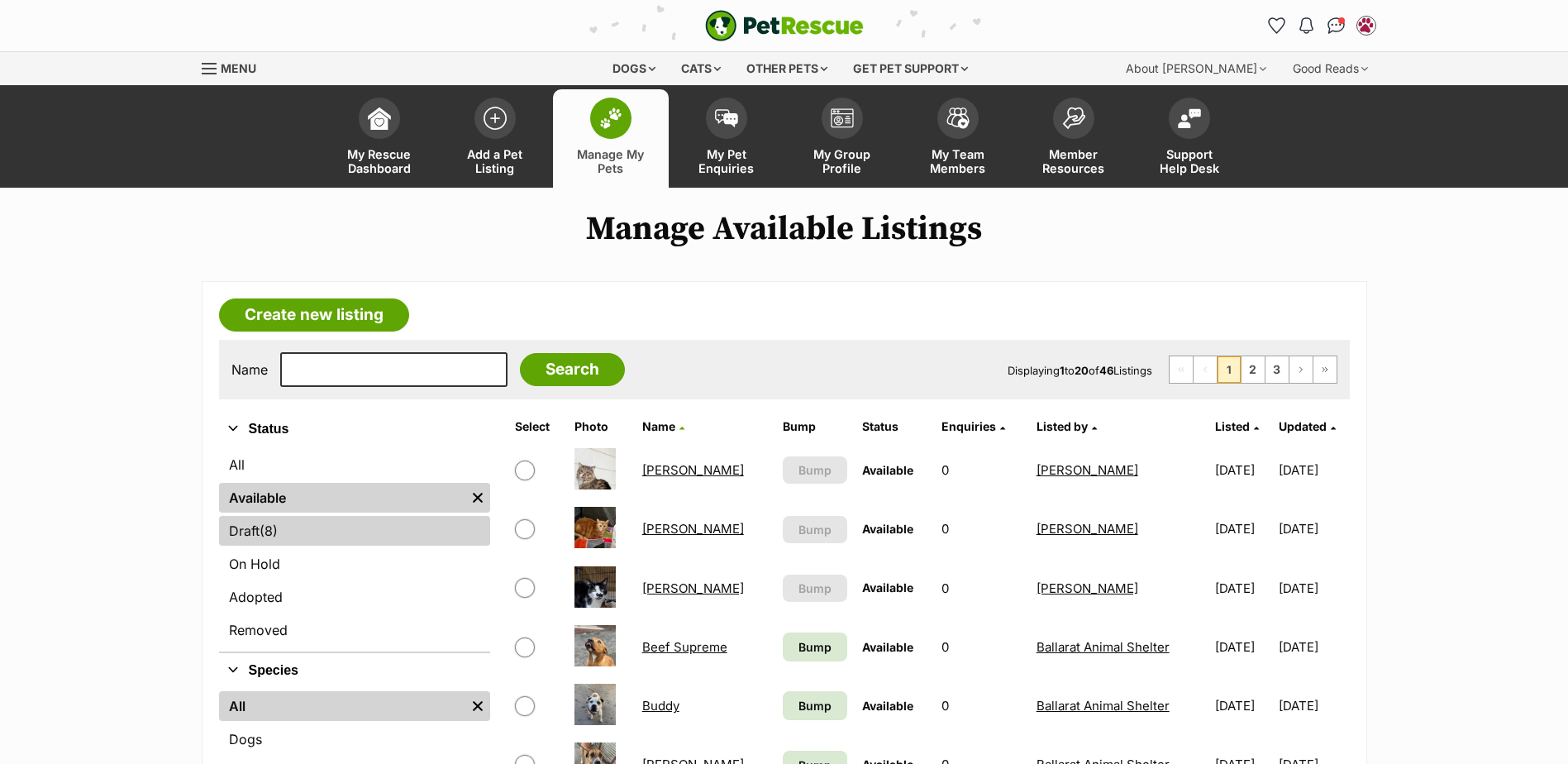
click at [286, 529] on link "Draft (8) Items" at bounding box center [355, 531] width 271 height 30
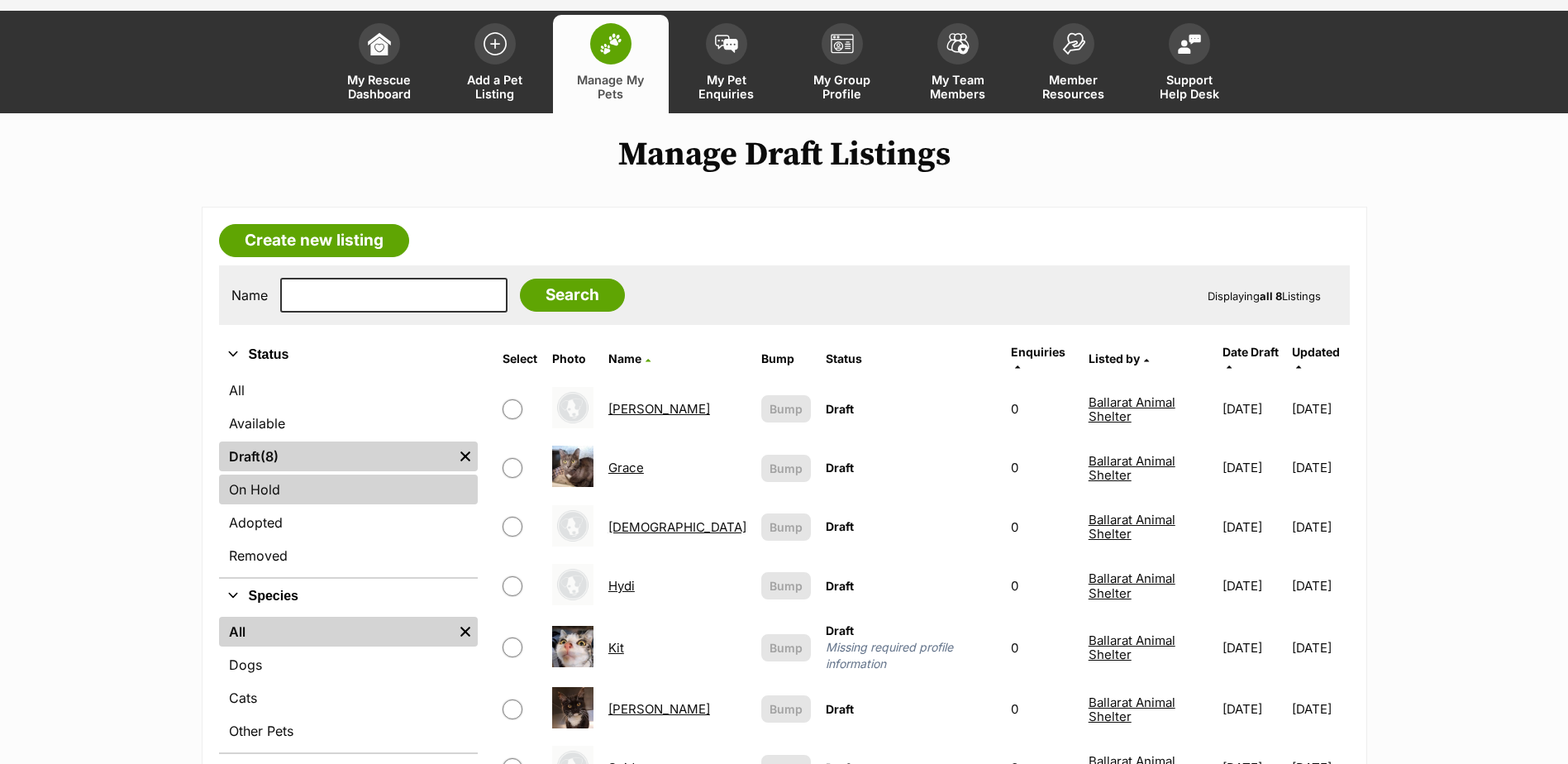
scroll to position [166, 0]
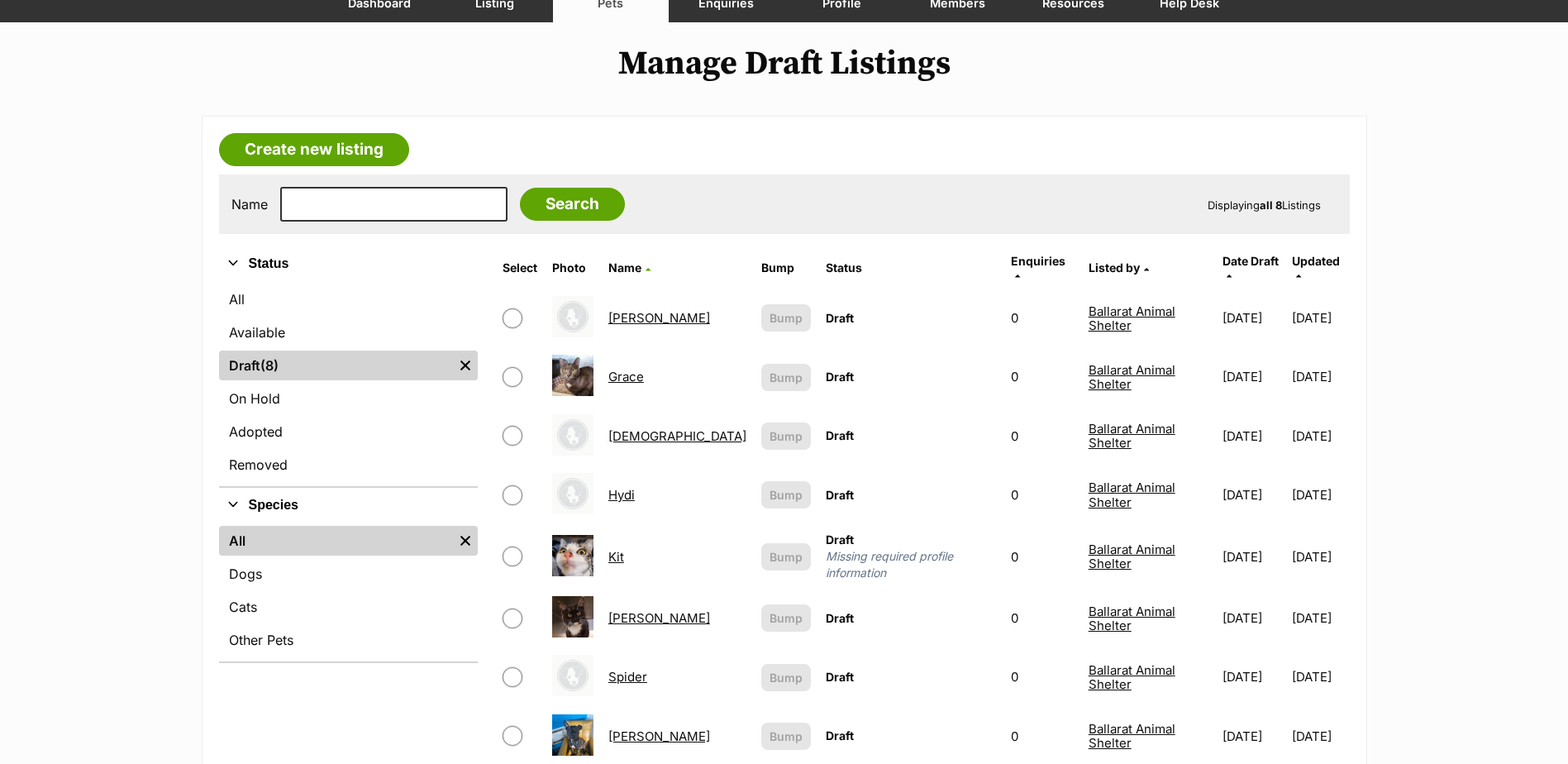
click at [648, 429] on link "[DEMOGRAPHIC_DATA]" at bounding box center [677, 436] width 138 height 16
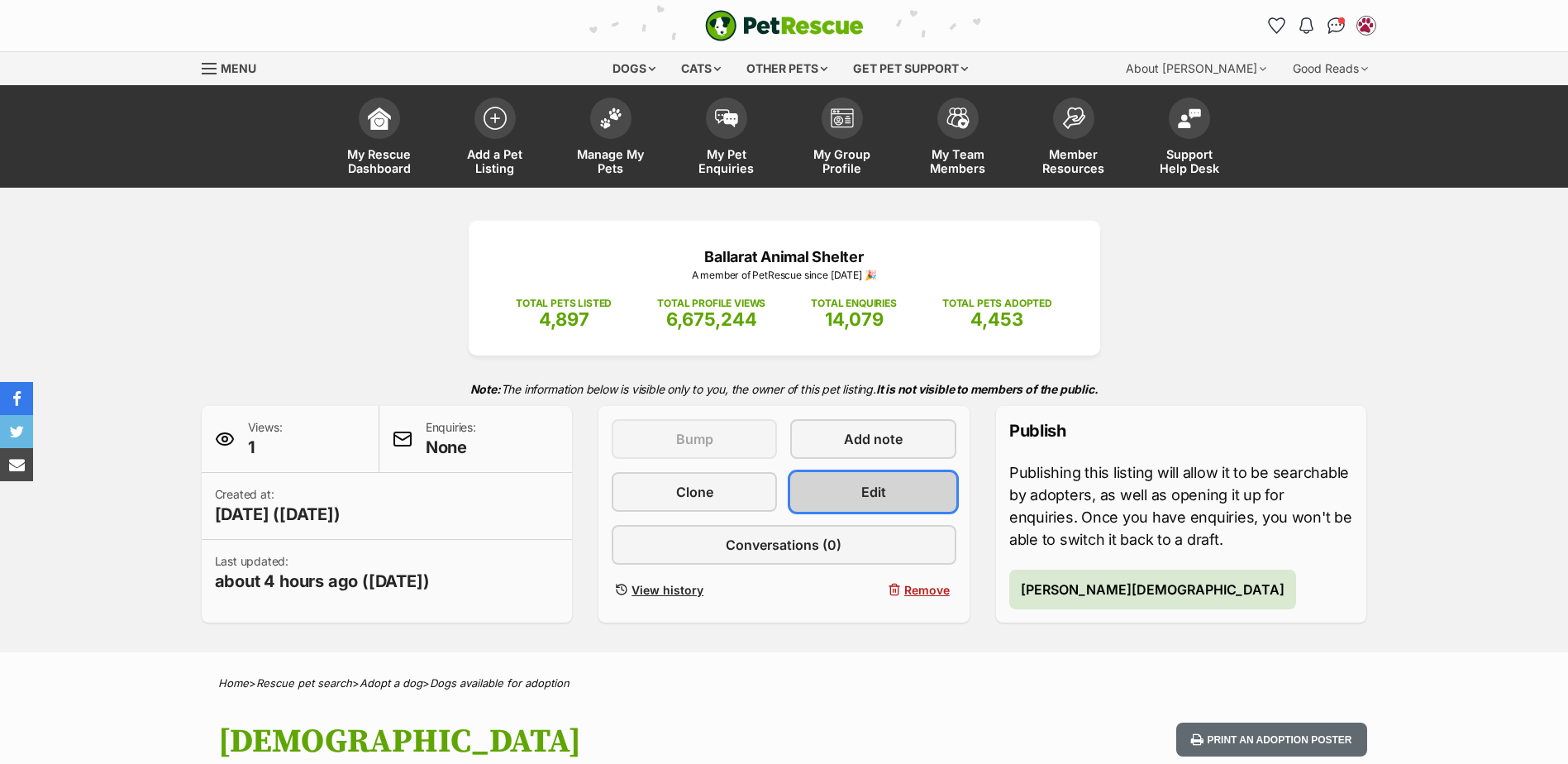
click at [928, 499] on link "Edit" at bounding box center [873, 492] width 166 height 40
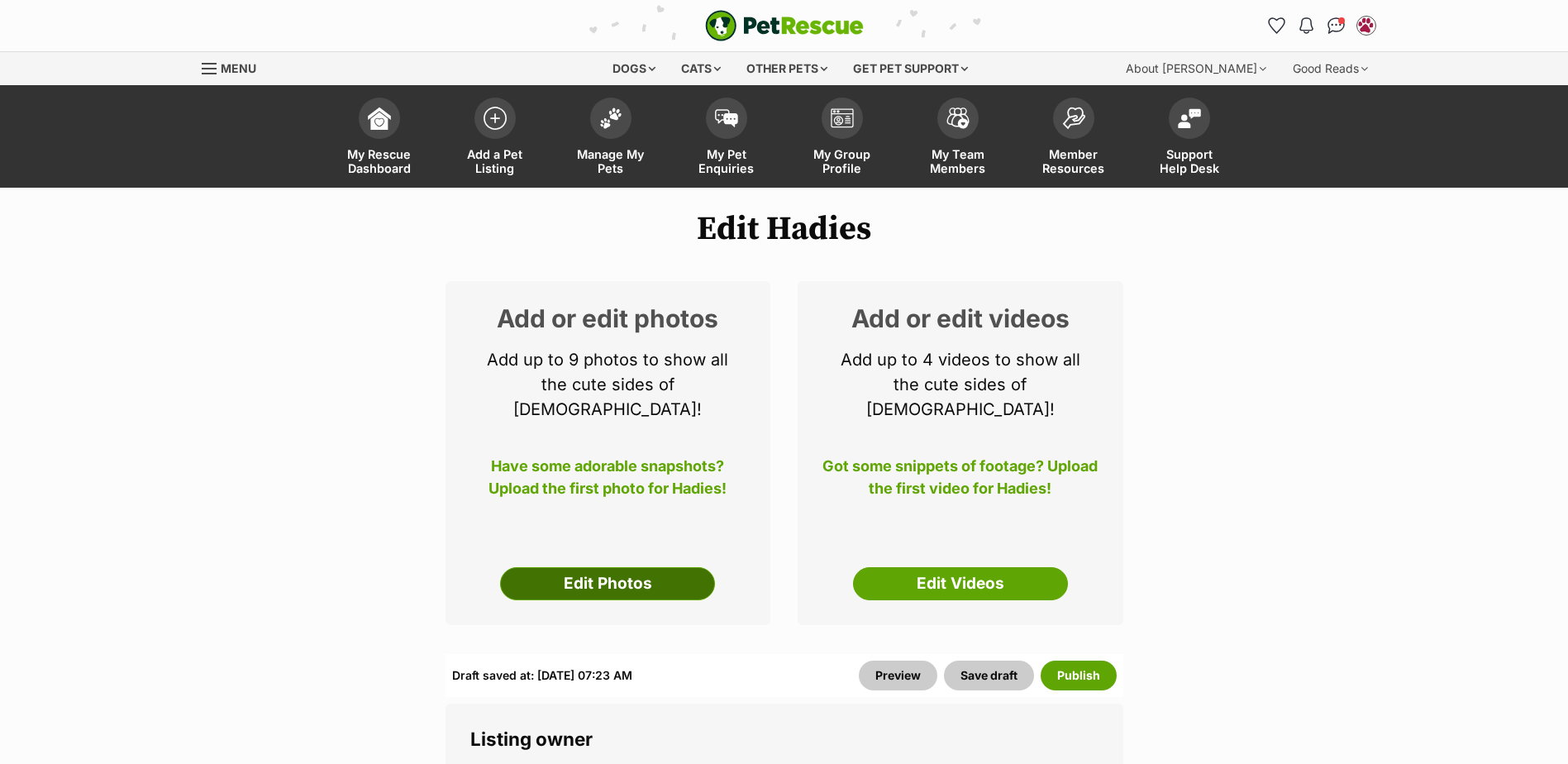
click at [684, 568] on link "Edit Photos" at bounding box center [607, 584] width 215 height 33
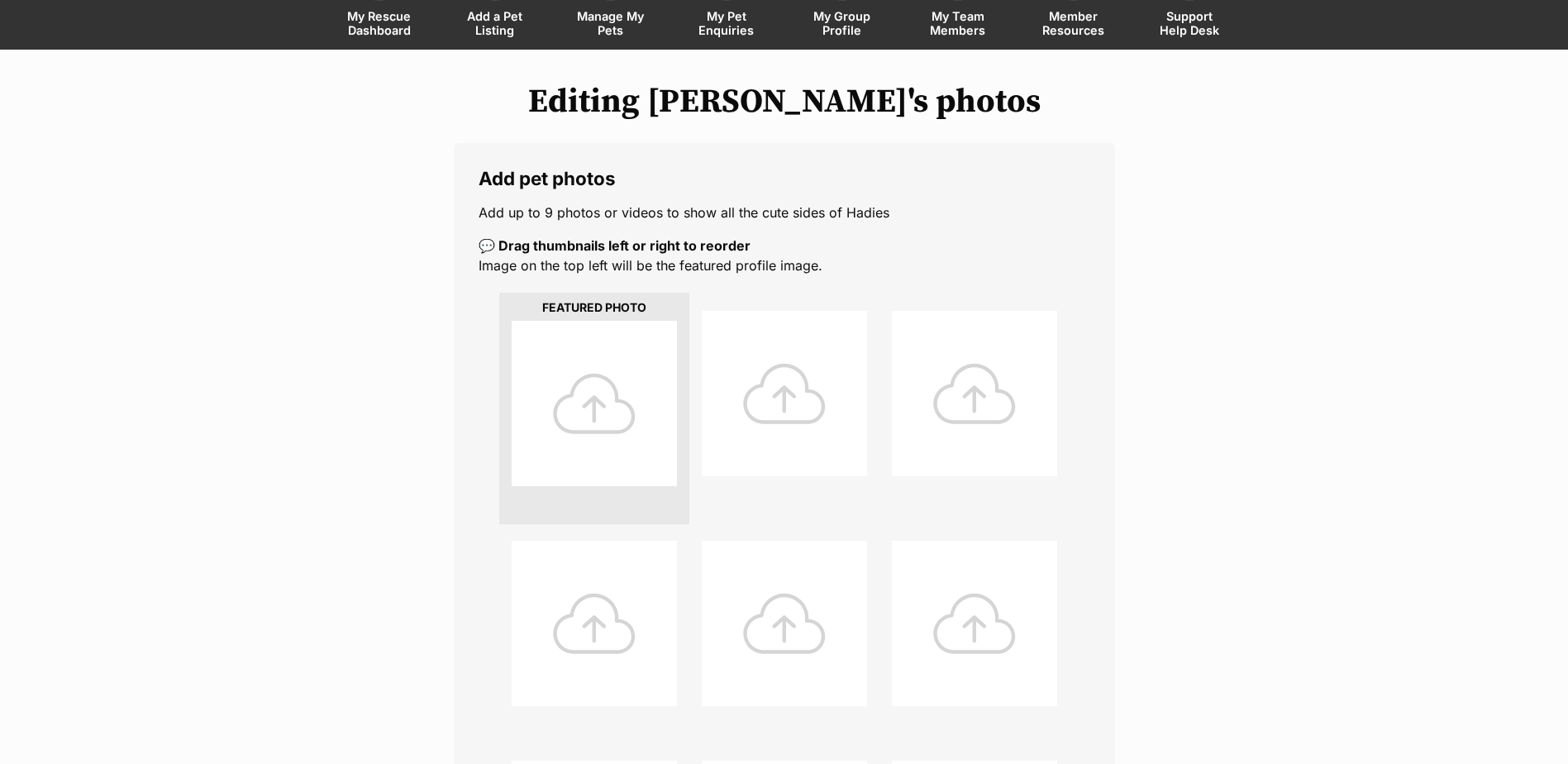
scroll to position [496, 0]
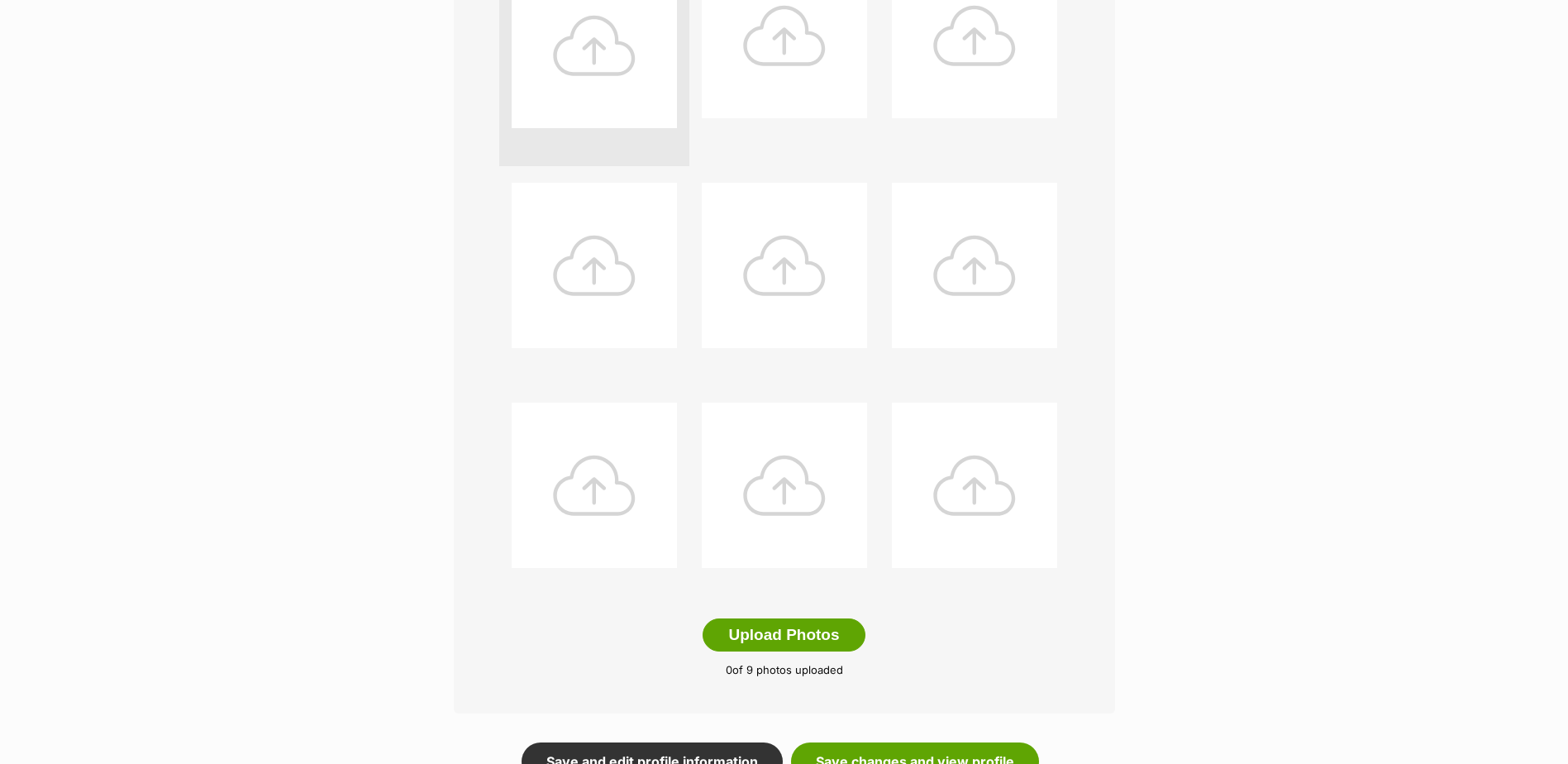
drag, startPoint x: 791, startPoint y: 635, endPoint x: 970, endPoint y: 610, distance: 180.7
click at [791, 635] on button "Upload Photos" at bounding box center [783, 635] width 162 height 33
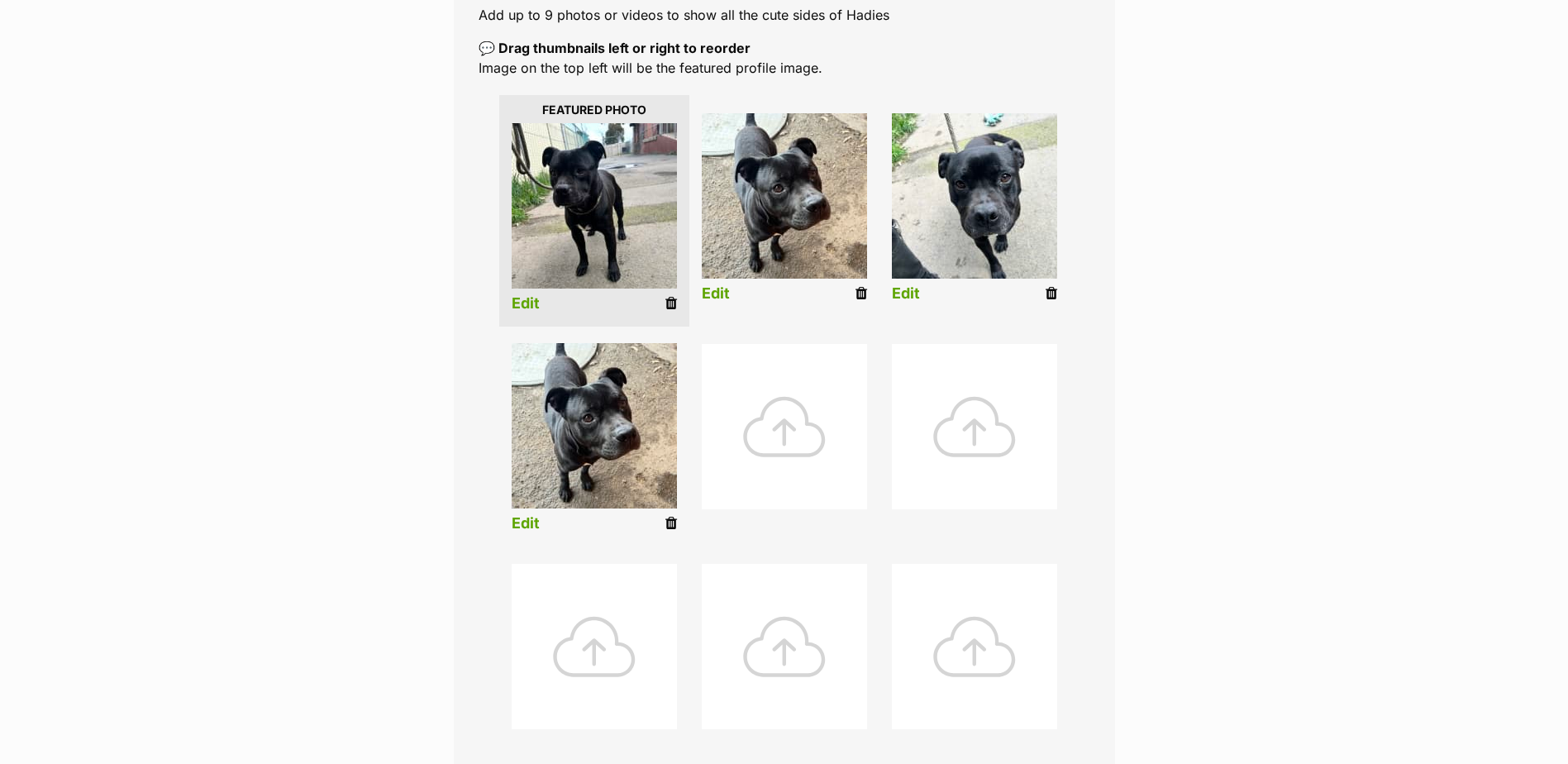
scroll to position [332, 0]
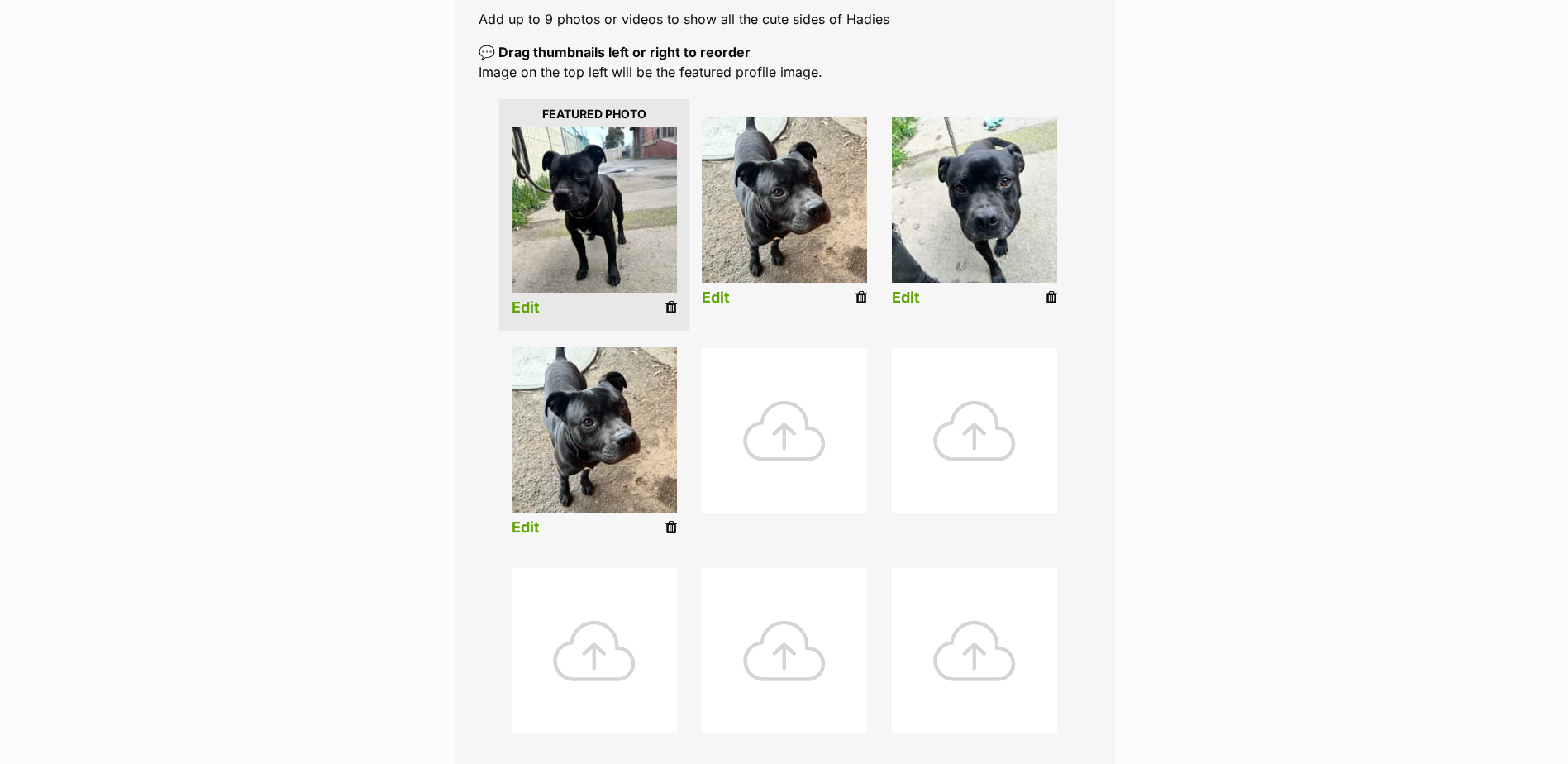
click at [860, 297] on icon at bounding box center [861, 297] width 12 height 15
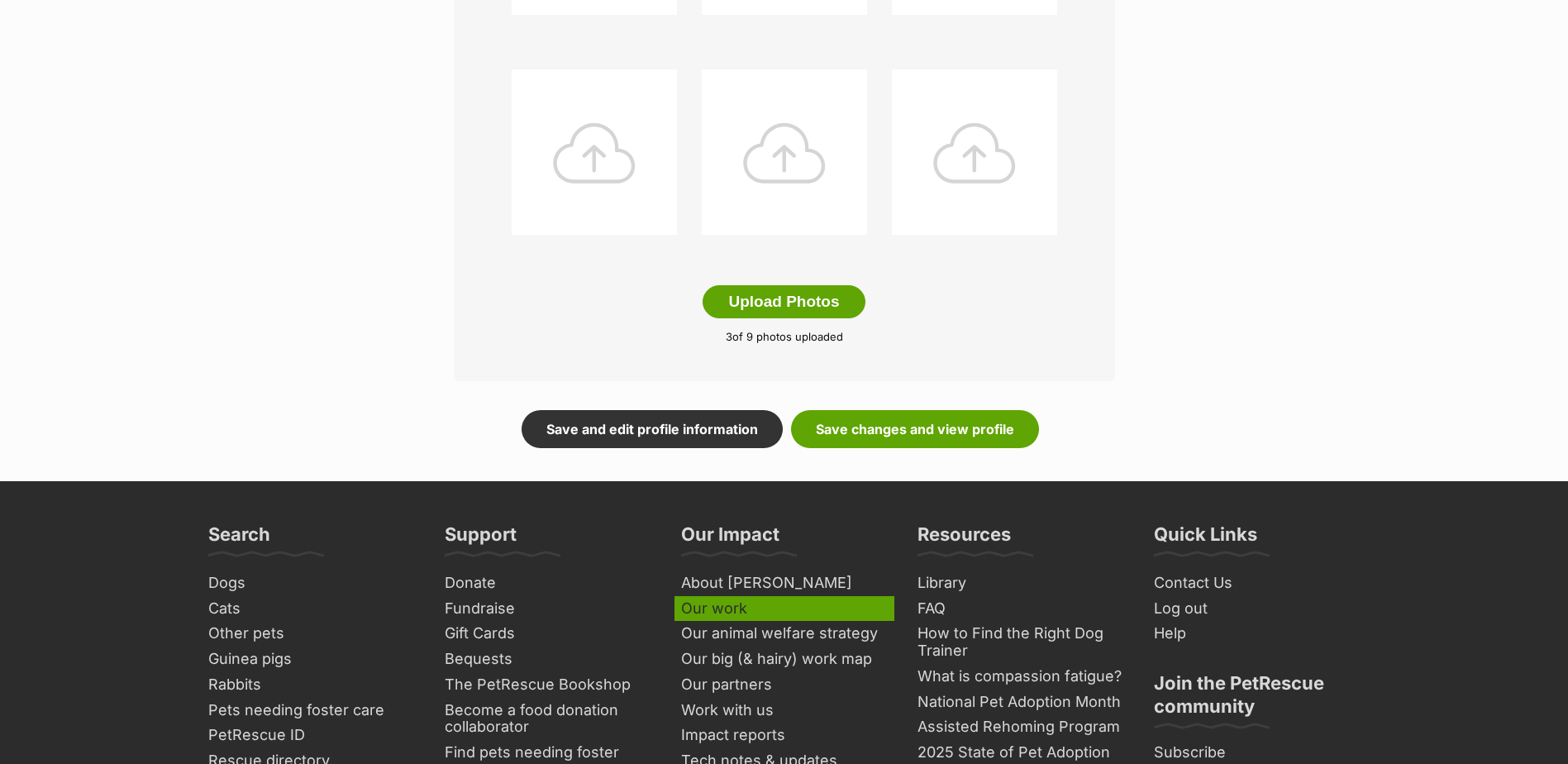
scroll to position [909, 0]
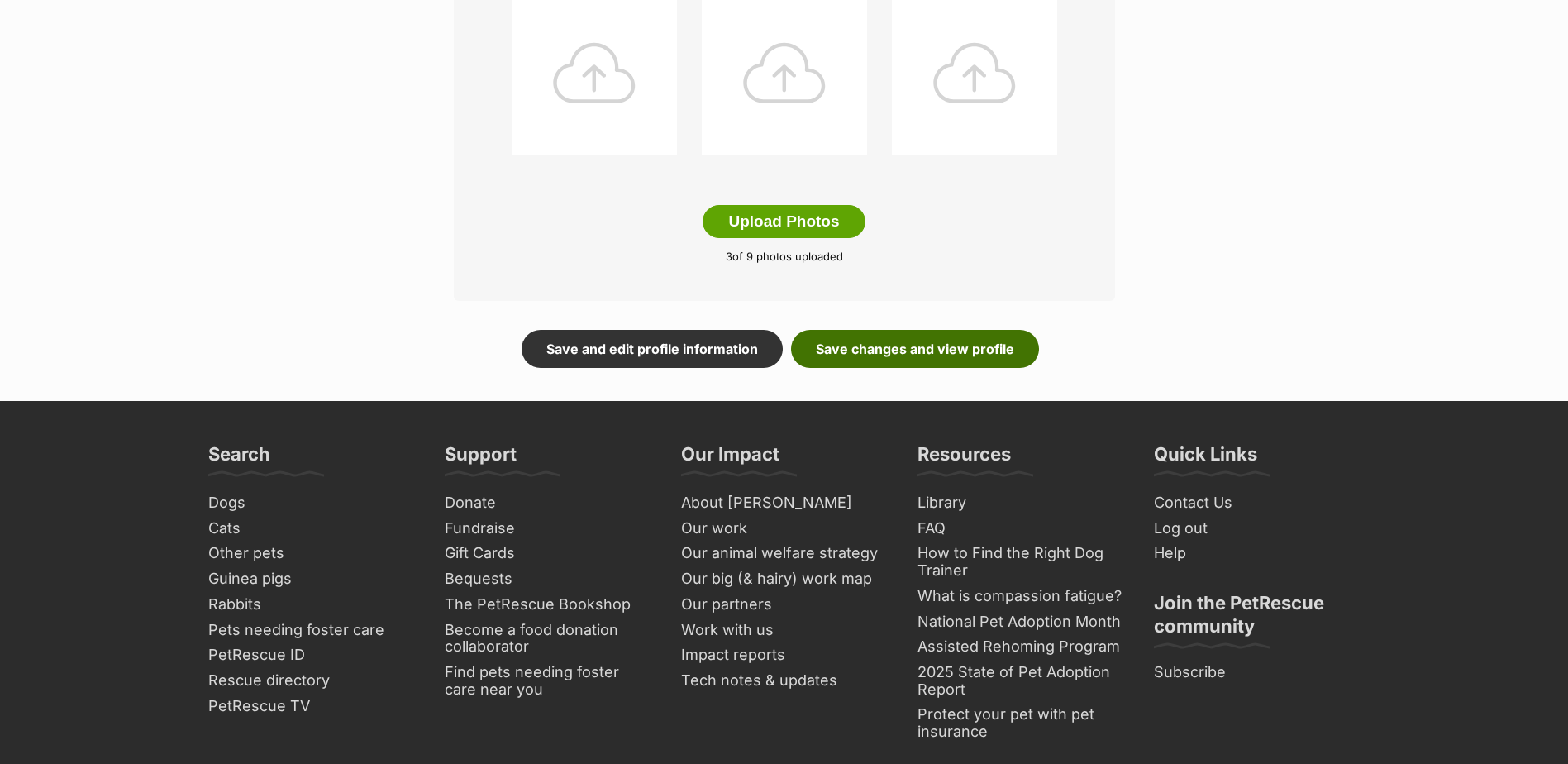
click at [844, 344] on link "Save changes and view profile" at bounding box center [915, 348] width 248 height 38
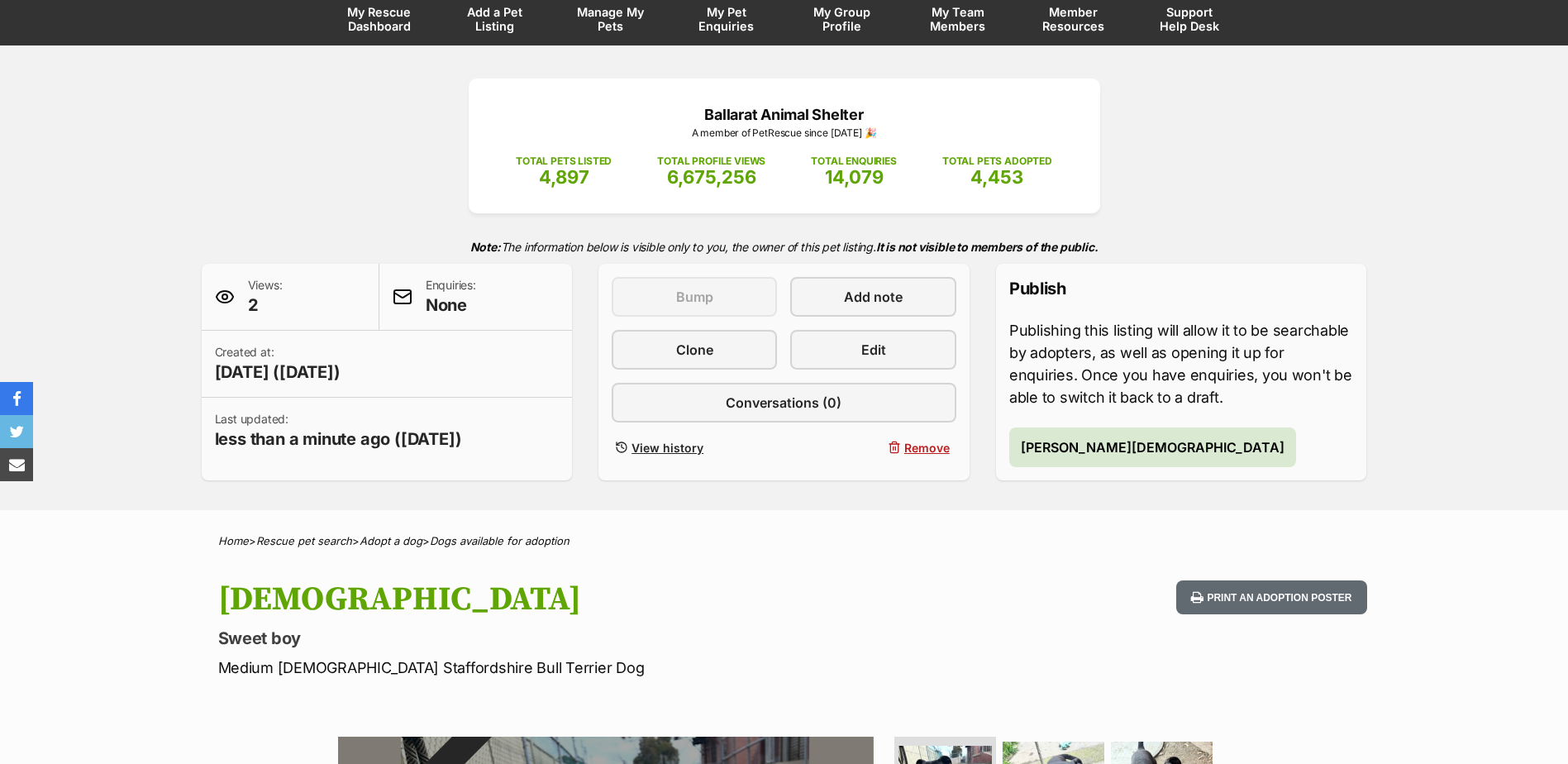
scroll to position [248, 0]
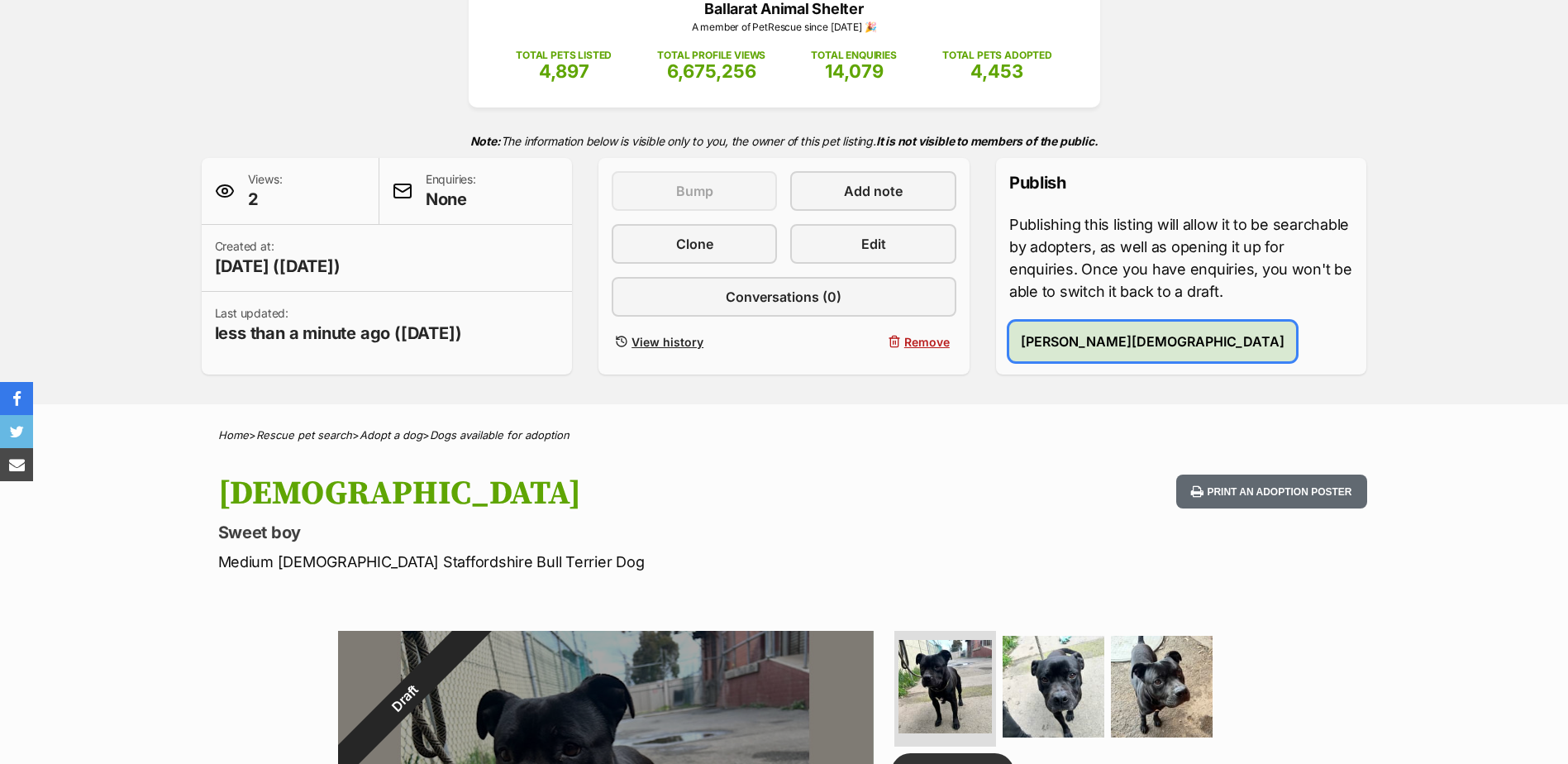
click at [1045, 353] on button "Publish Hadies" at bounding box center [1152, 341] width 287 height 40
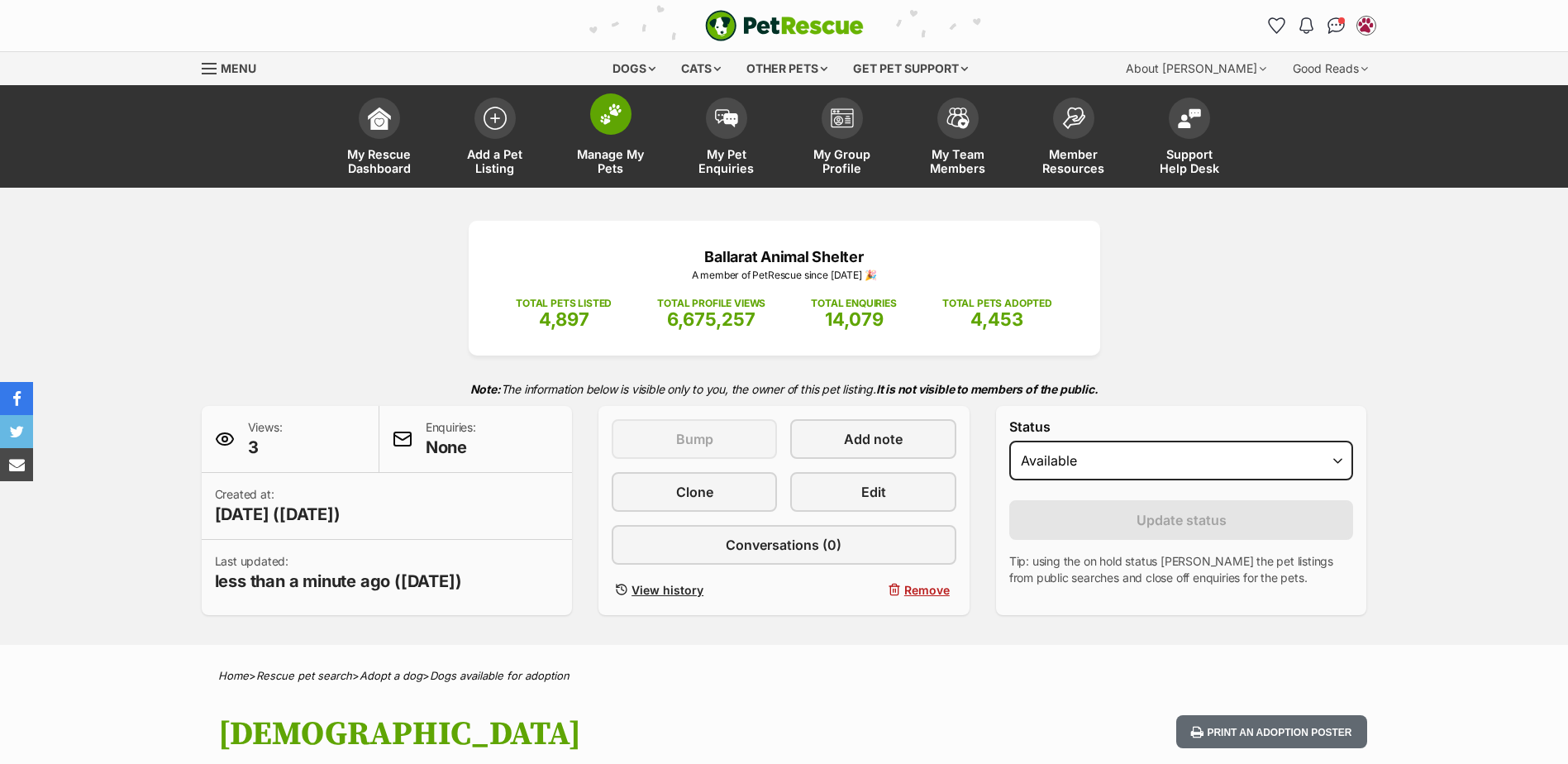
click at [626, 124] on span at bounding box center [611, 114] width 42 height 42
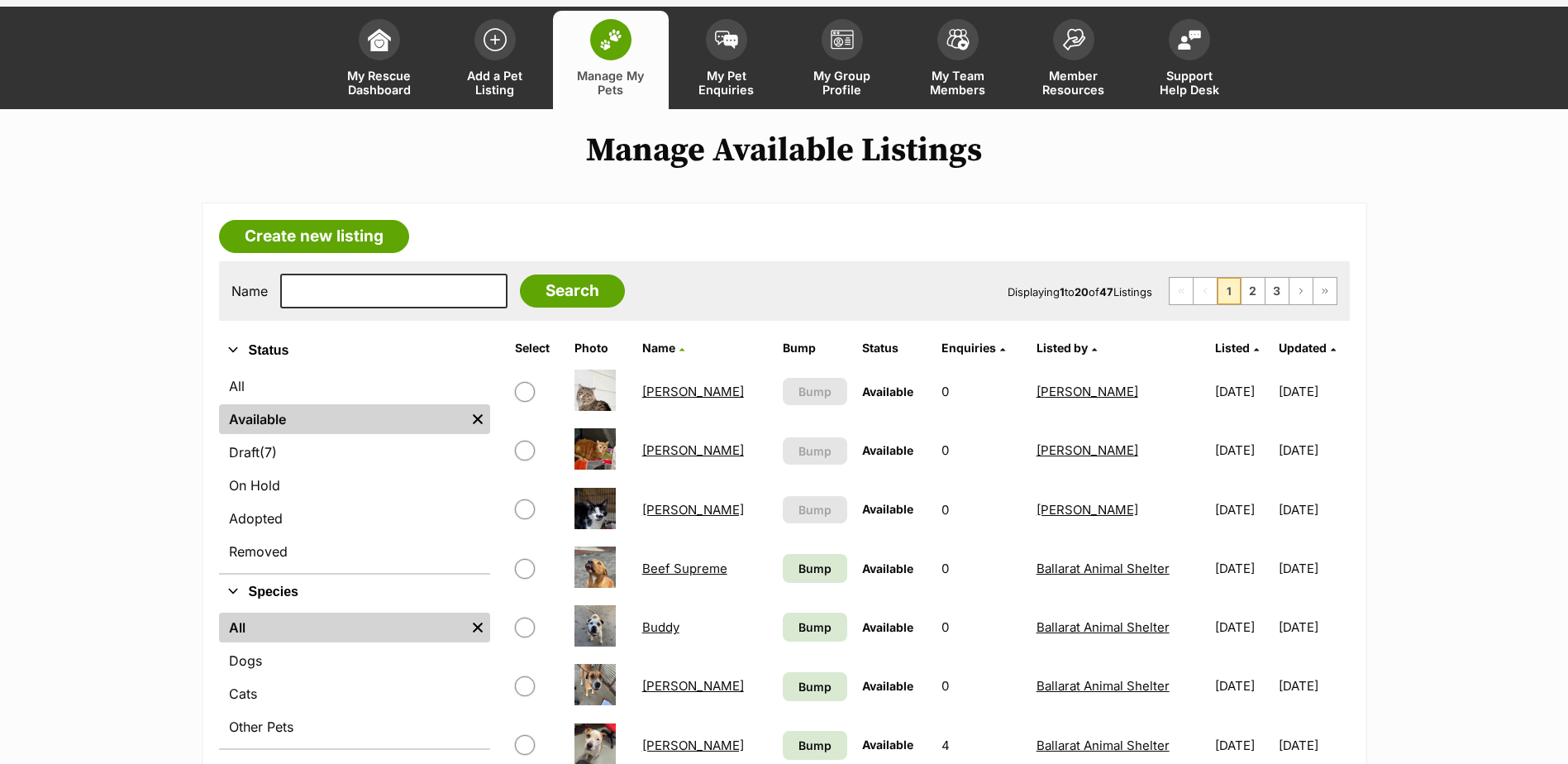
scroll to position [166, 0]
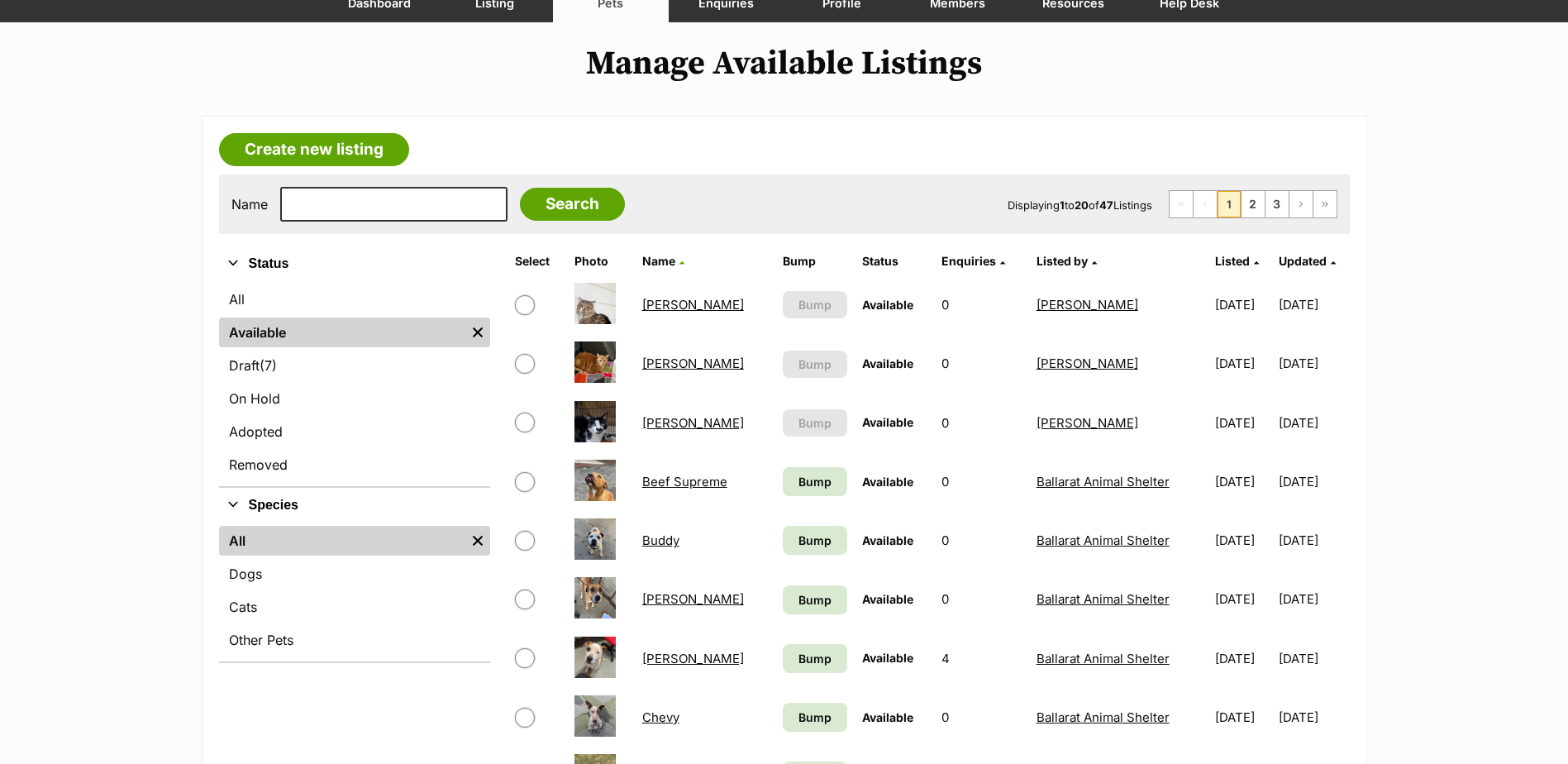
click at [331, 382] on ul "All Available Remove filter Draft (7) Items On Hold Adopted Removed" at bounding box center [355, 383] width 271 height 205
click at [329, 367] on link "Draft (7) Items" at bounding box center [355, 366] width 271 height 30
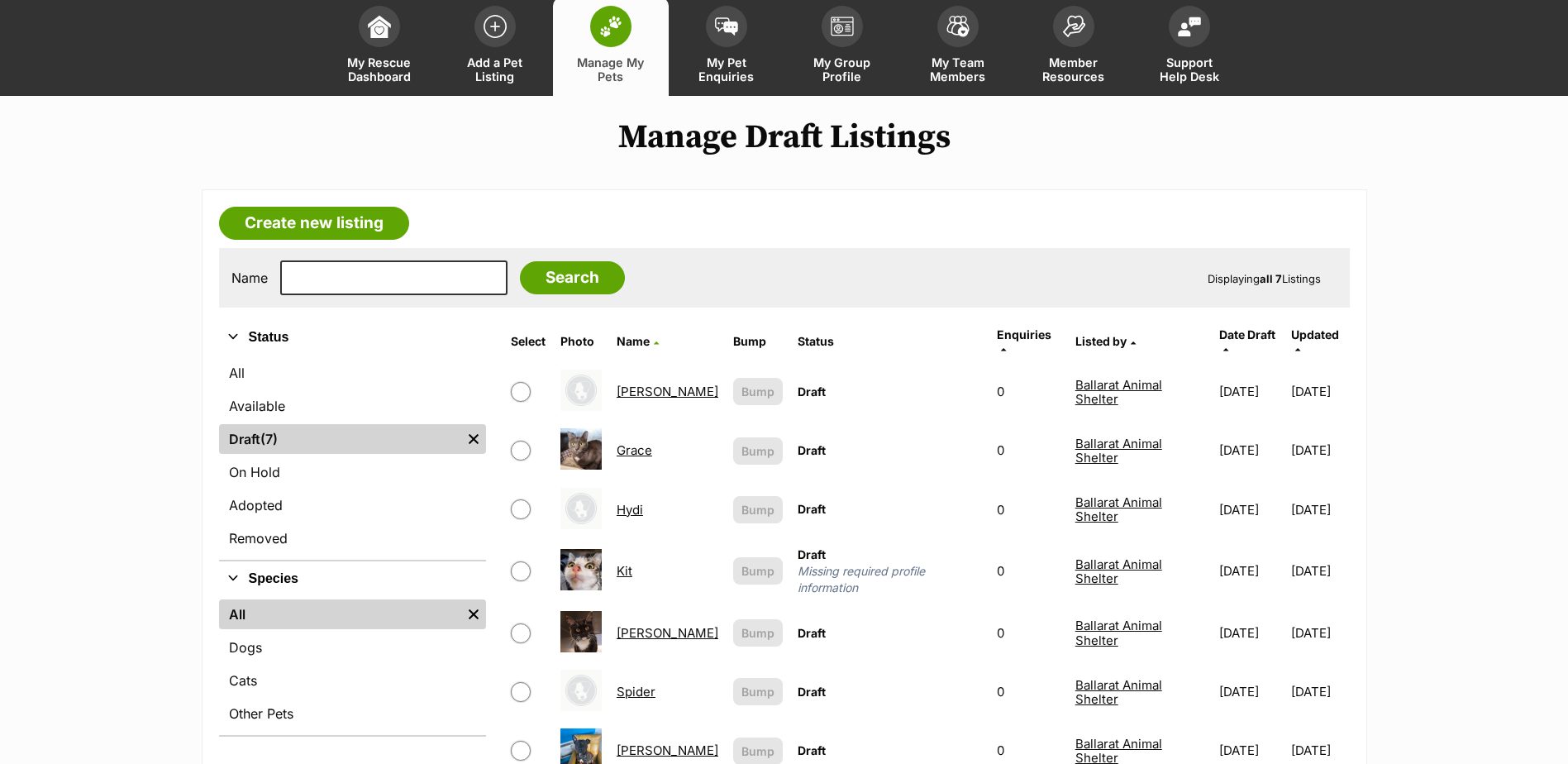
scroll to position [331, 0]
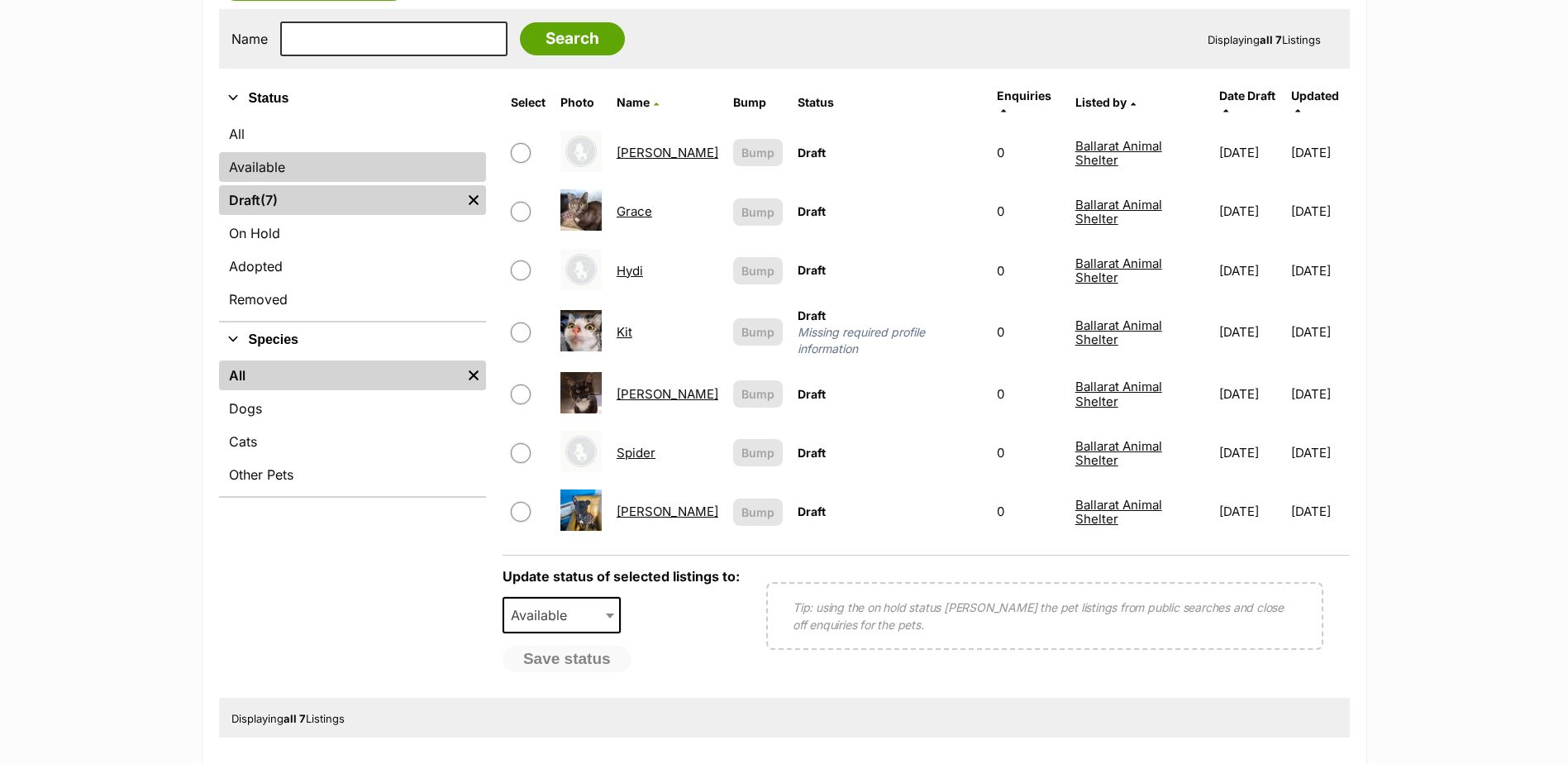
click at [273, 164] on link "Available" at bounding box center [353, 167] width 267 height 30
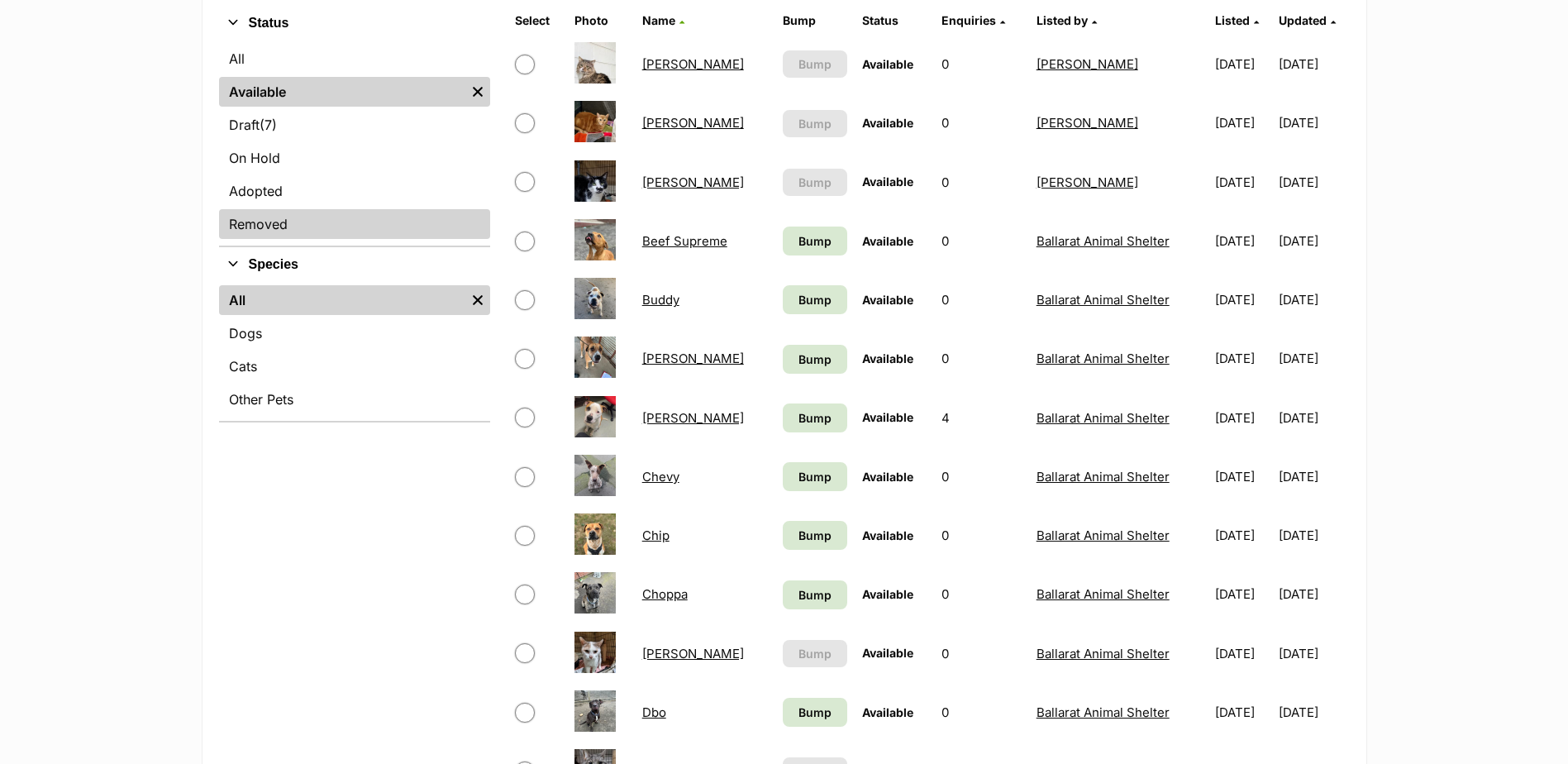
scroll to position [166, 0]
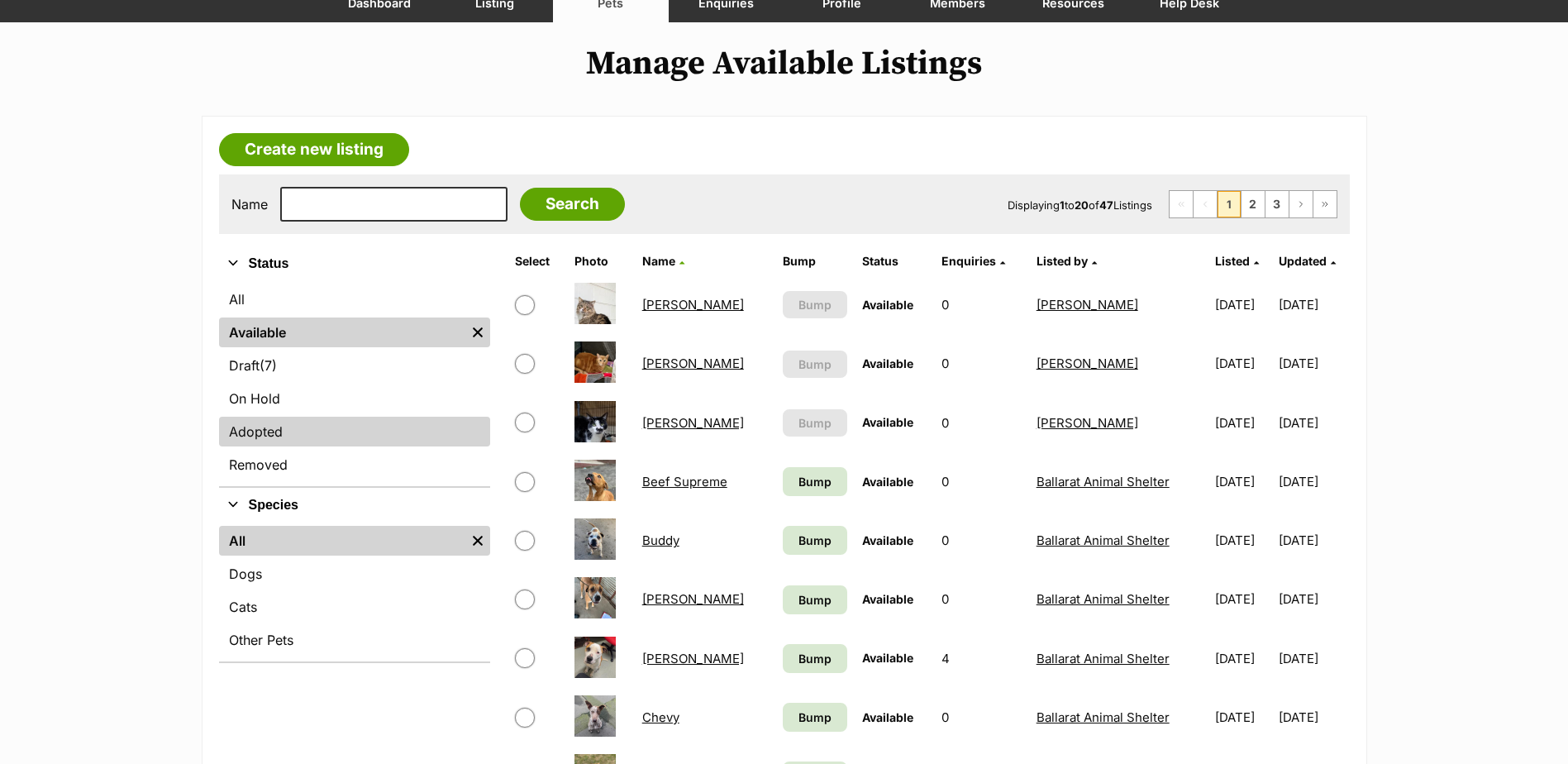
click at [299, 429] on link "Adopted" at bounding box center [355, 432] width 271 height 30
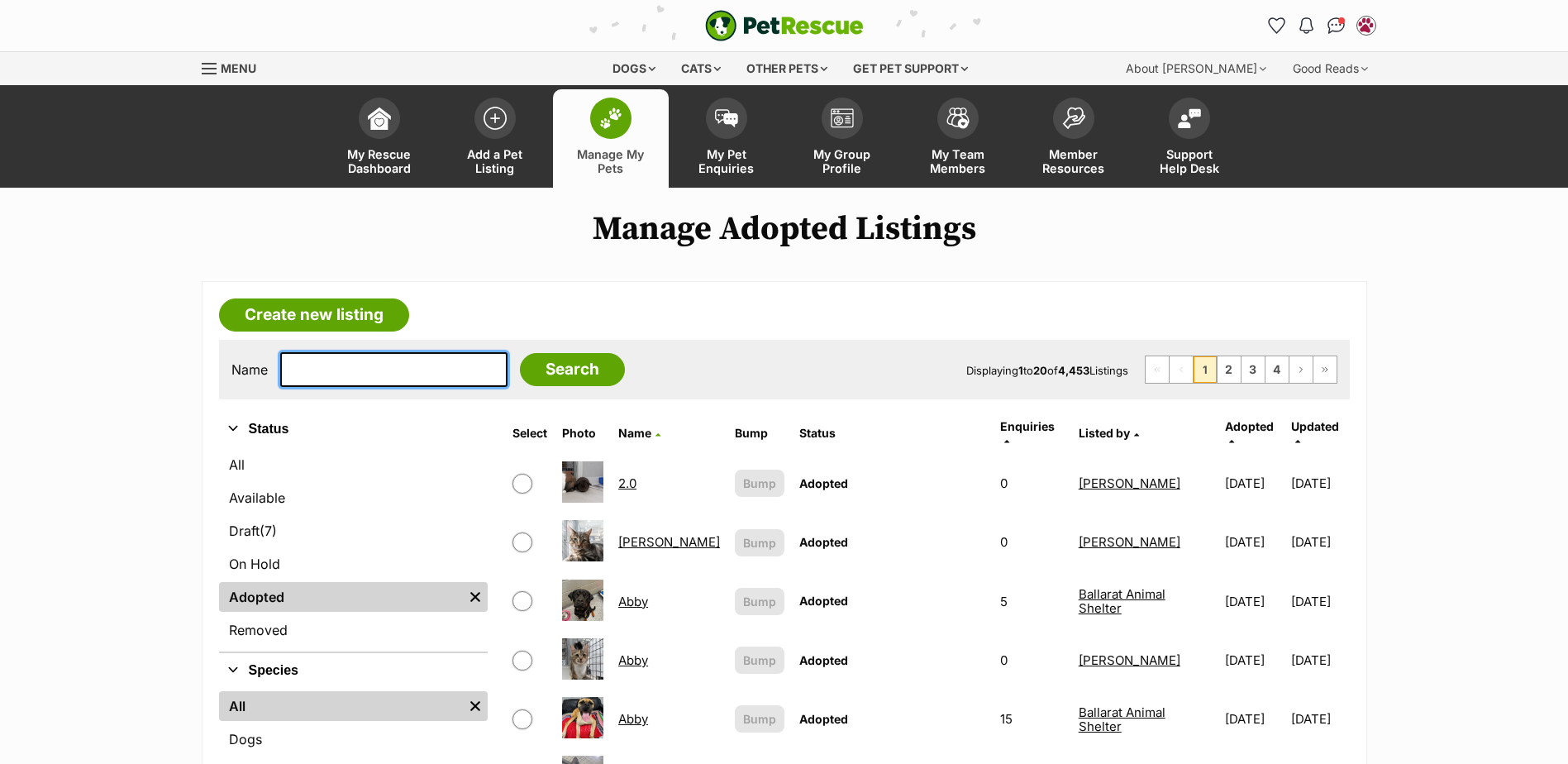
click at [346, 372] on input "text" at bounding box center [394, 369] width 228 height 35
type input "cake"
click at [520, 353] on input "Search" at bounding box center [572, 369] width 105 height 33
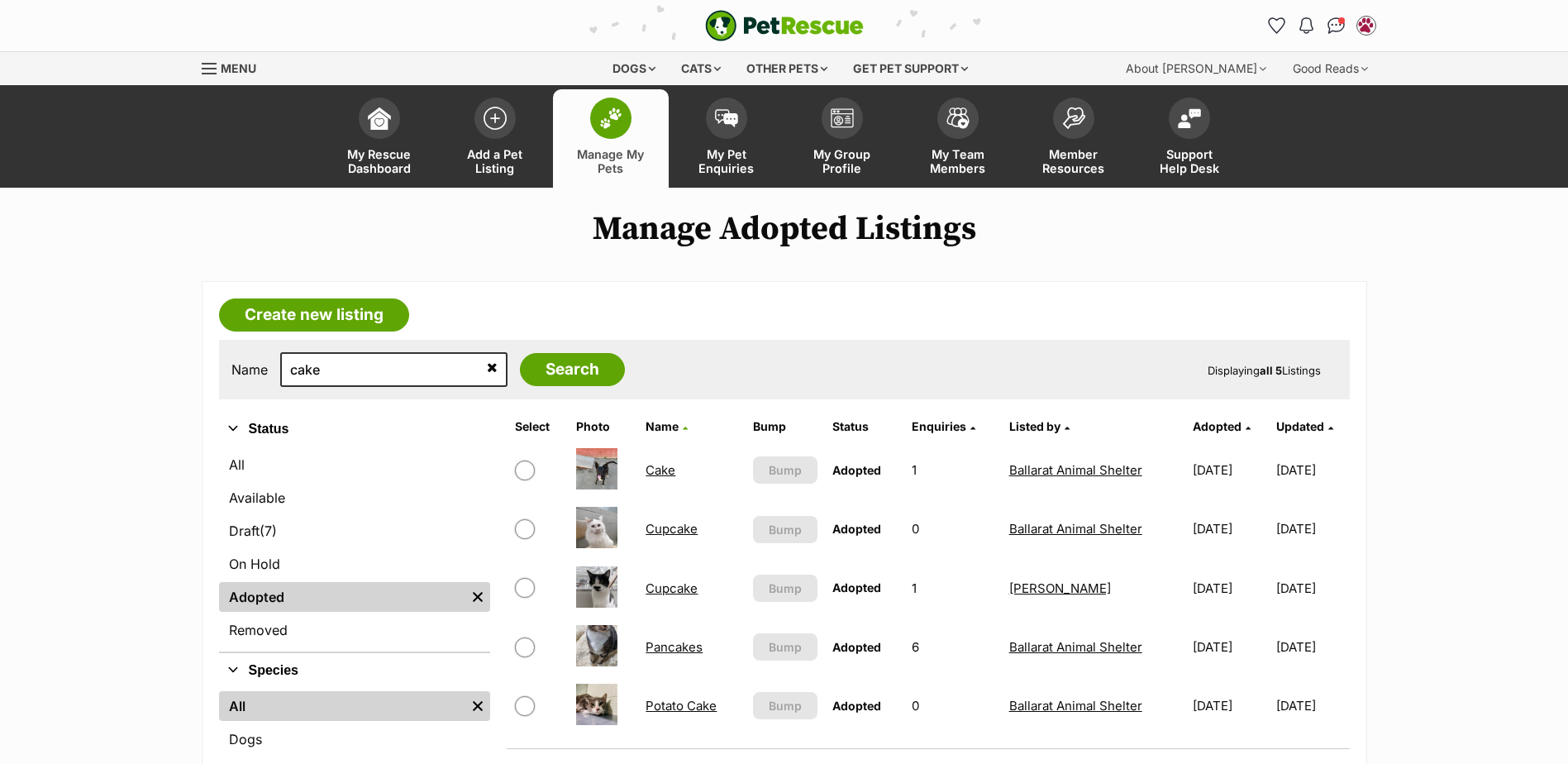
click at [660, 469] on link "Cake" at bounding box center [660, 470] width 30 height 16
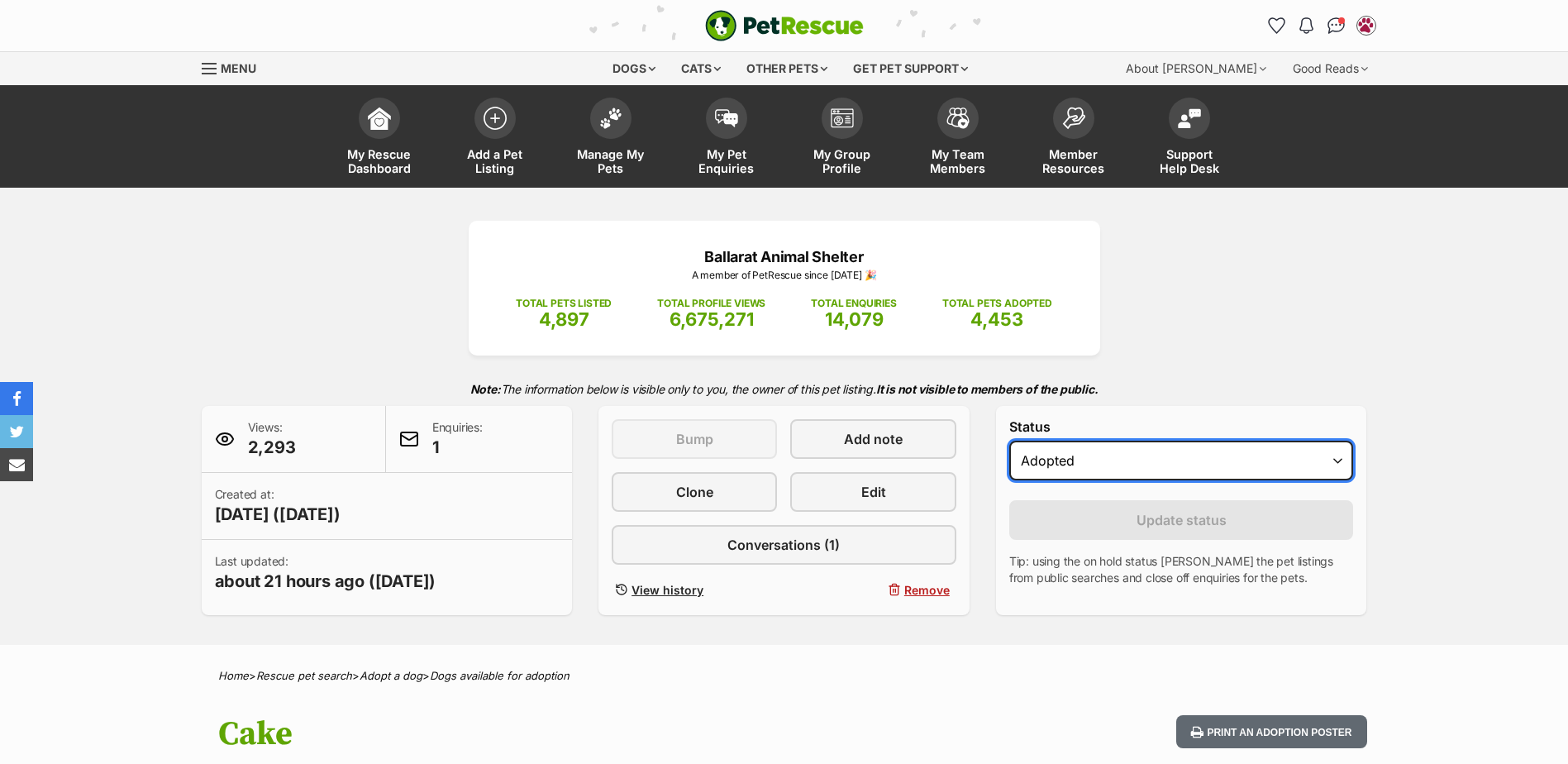
click at [1077, 468] on select "Draft - not available as listing has enquires Available On hold Adopted" at bounding box center [1181, 460] width 344 height 40
select select "active"
click at [1009, 441] on select "Draft - not available as listing has enquires Available On hold Adopted" at bounding box center [1181, 460] width 344 height 40
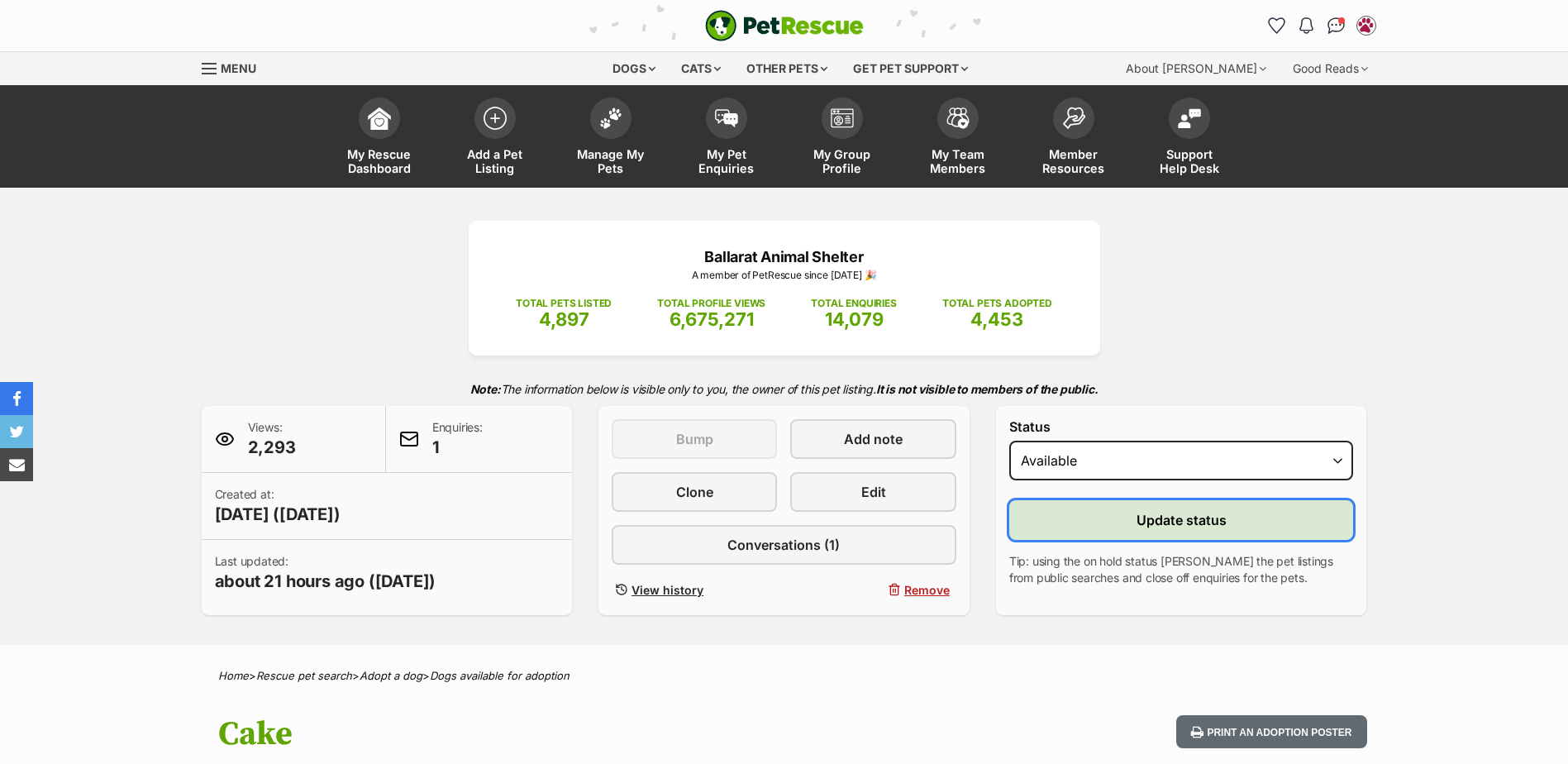
click at [1109, 518] on button "Update status" at bounding box center [1181, 520] width 344 height 40
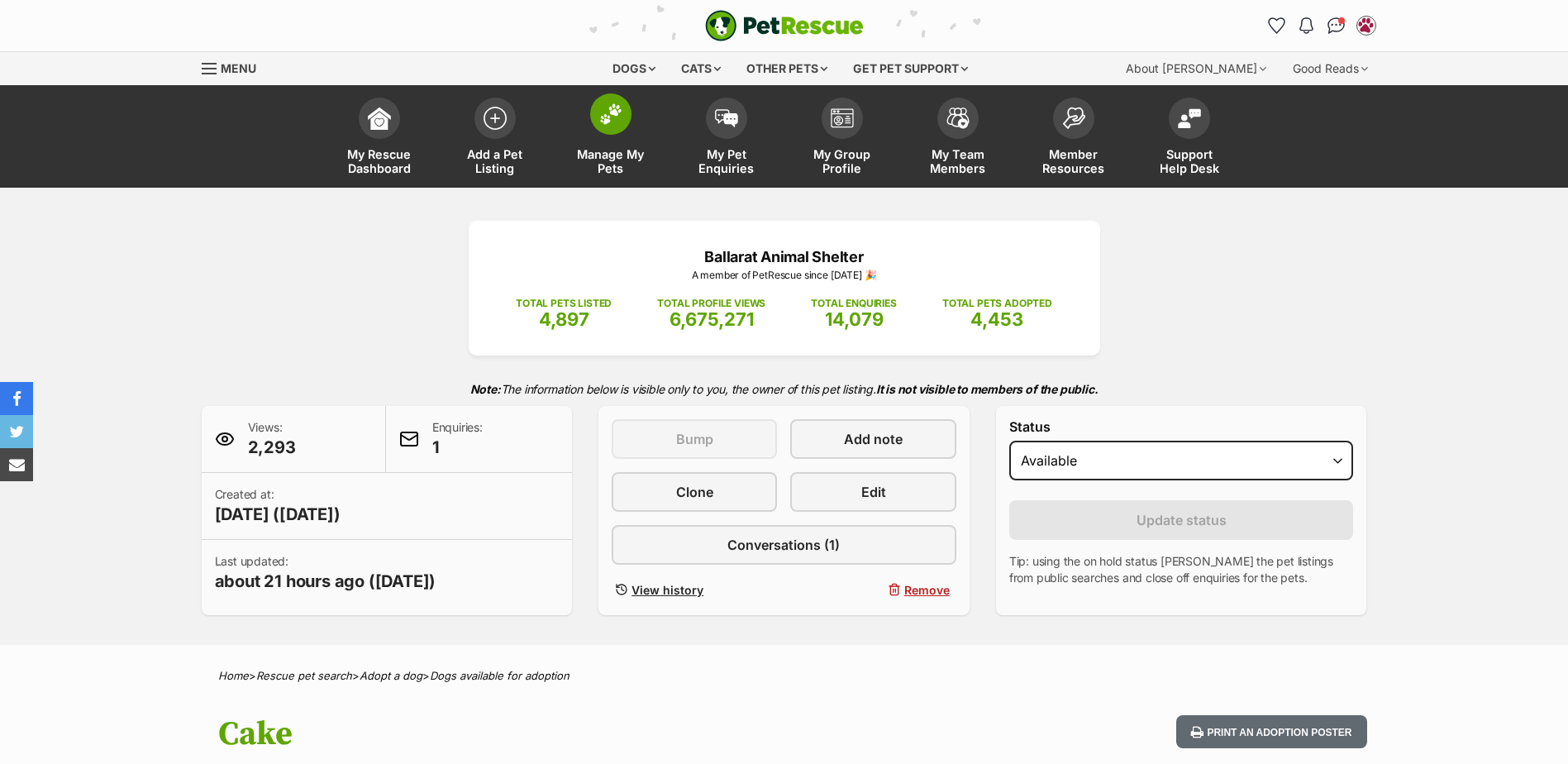
click at [629, 128] on link "Manage My Pets" at bounding box center [610, 138] width 116 height 98
